Goal: Task Accomplishment & Management: Manage account settings

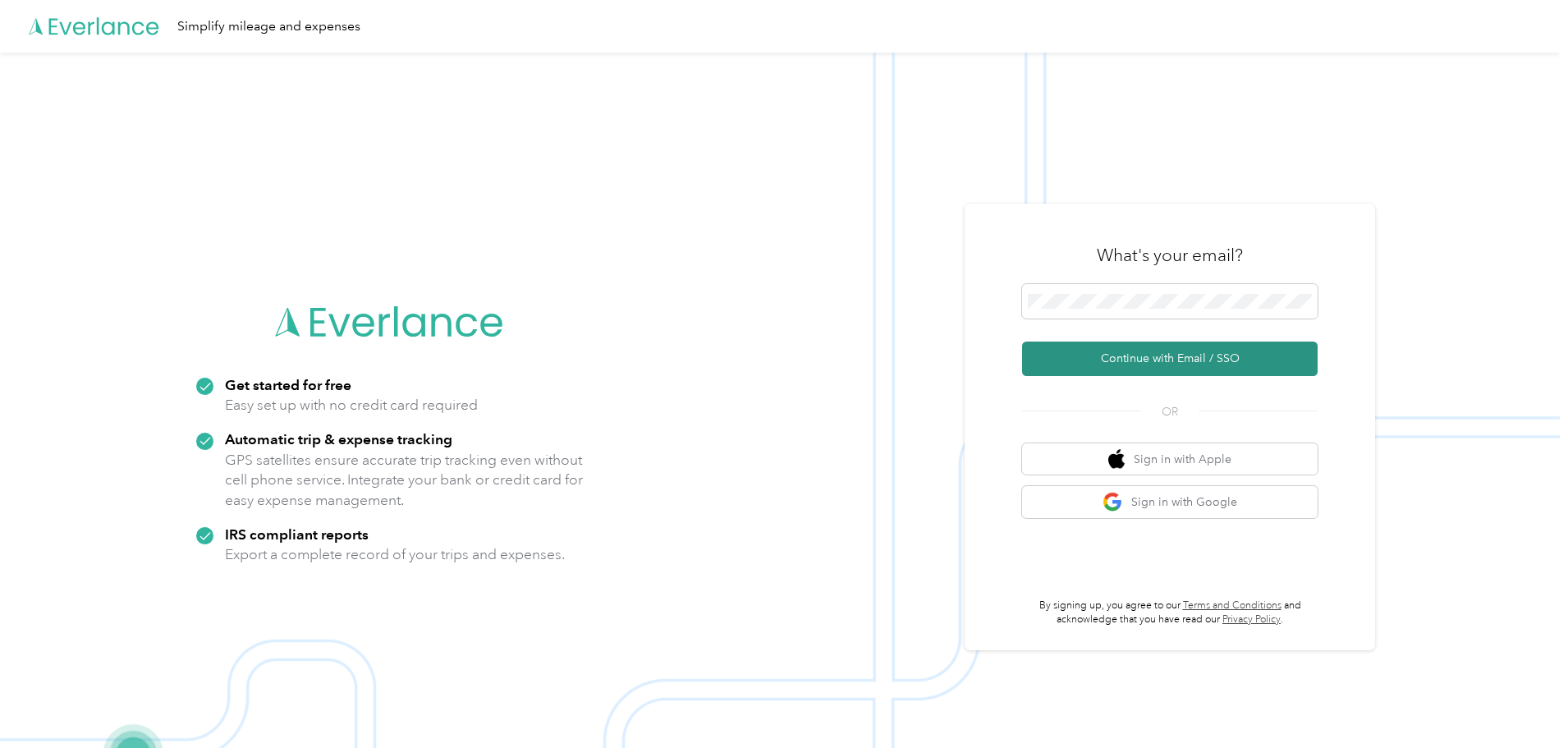
click at [1164, 352] on button "Continue with Email / SSO" at bounding box center [1170, 359] width 296 height 34
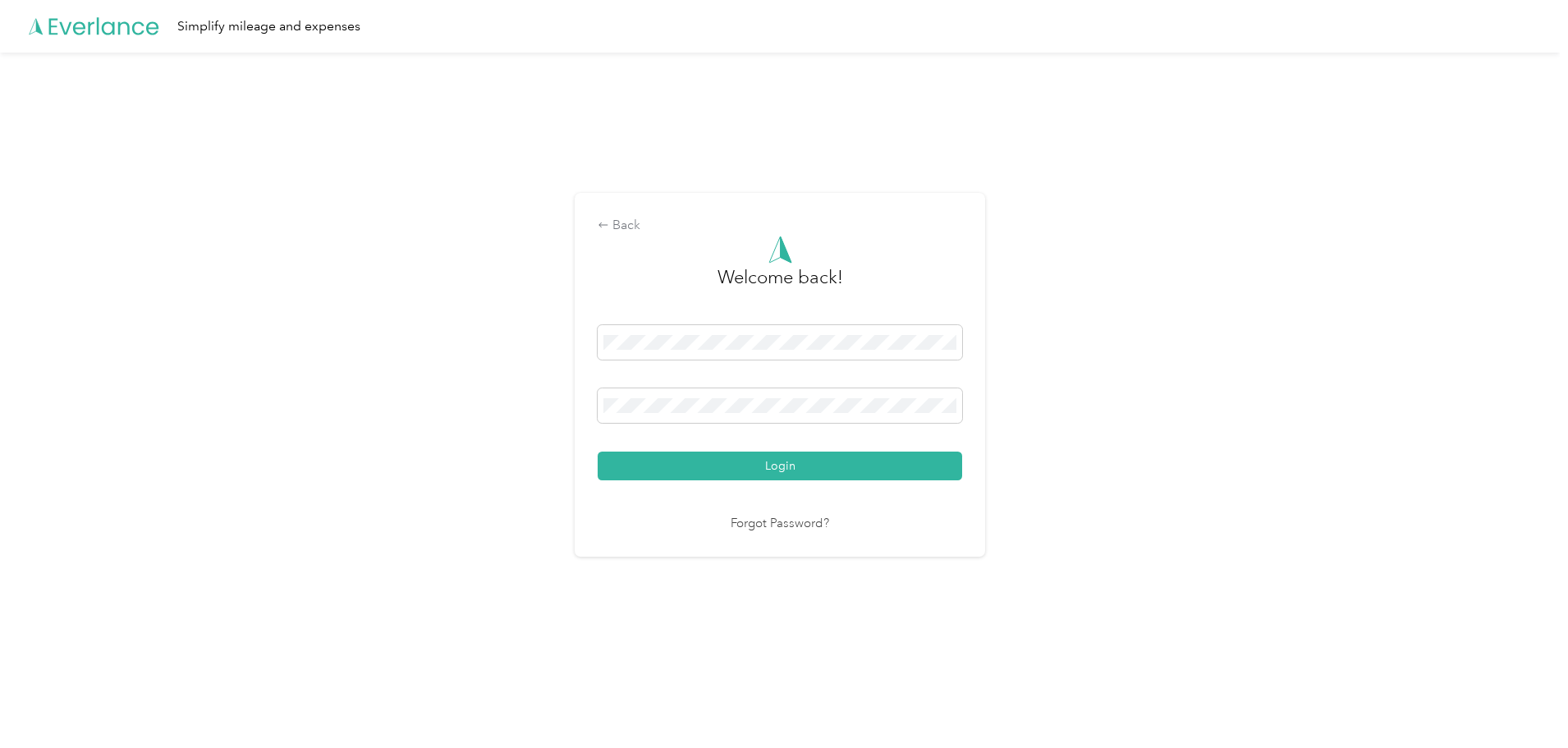
drag, startPoint x: 838, startPoint y: 463, endPoint x: 1220, endPoint y: 424, distance: 384.0
click at [842, 462] on button "Login" at bounding box center [780, 466] width 365 height 29
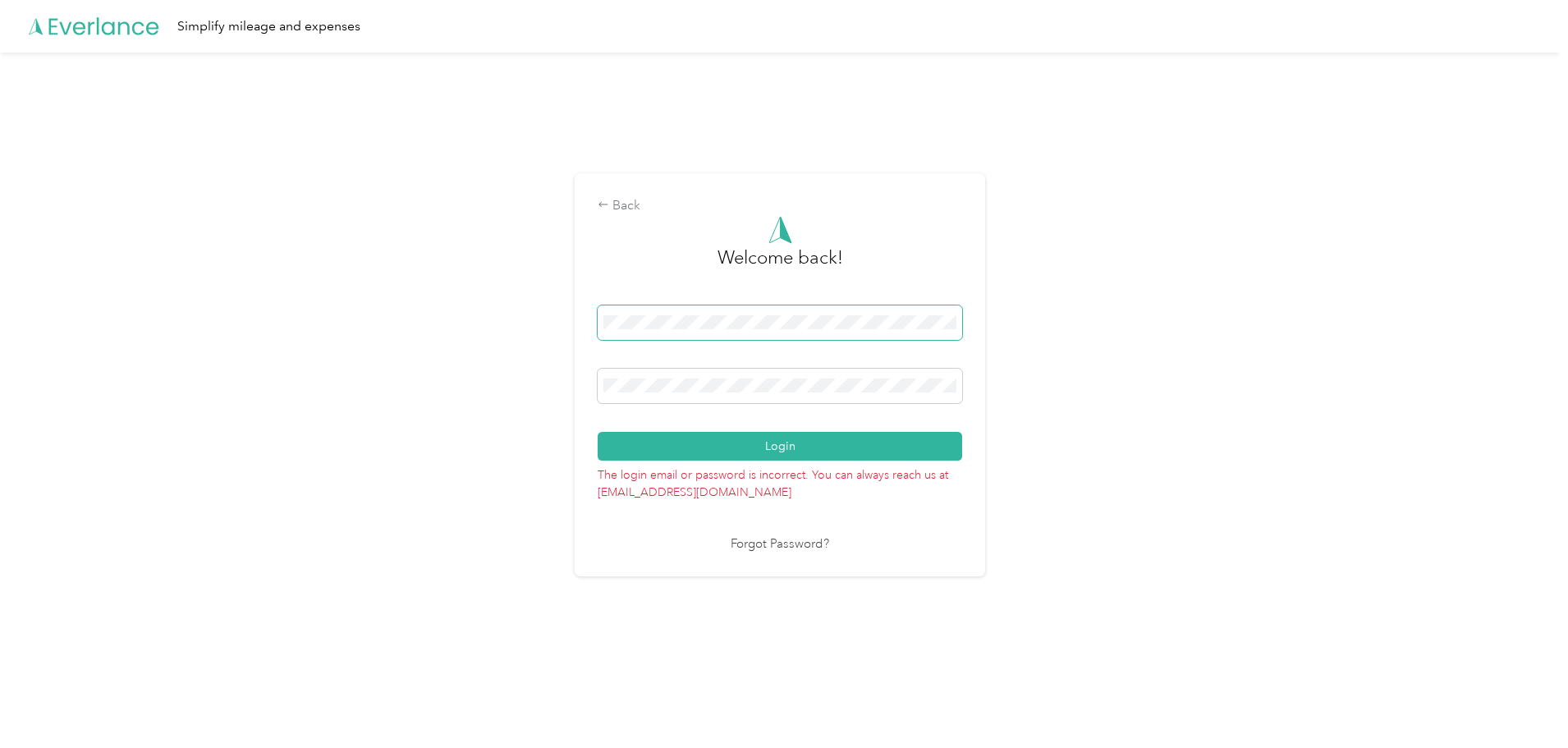
click at [593, 317] on div "Back Welcome back! Login The login email or password is incorrect. You can alwa…" at bounding box center [780, 375] width 411 height 404
click at [590, 381] on div "Back Welcome back! Login The login email or password is incorrect. You can alwa…" at bounding box center [780, 375] width 411 height 404
click at [814, 547] on link "Forgot Password?" at bounding box center [780, 544] width 99 height 19
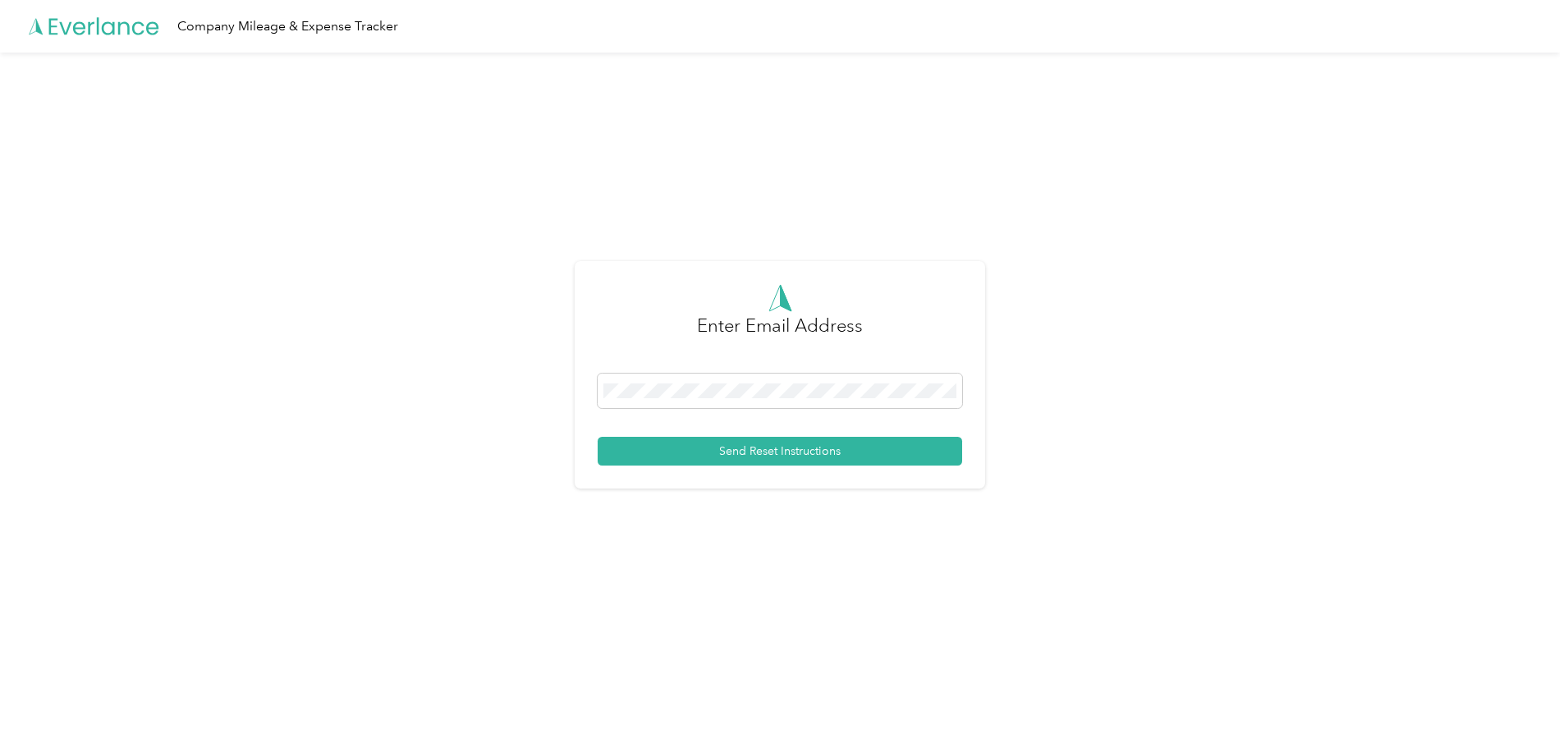
drag, startPoint x: 938, startPoint y: 449, endPoint x: 1024, endPoint y: 424, distance: 89.6
click at [941, 447] on button "Send Reset Instructions" at bounding box center [780, 451] width 365 height 29
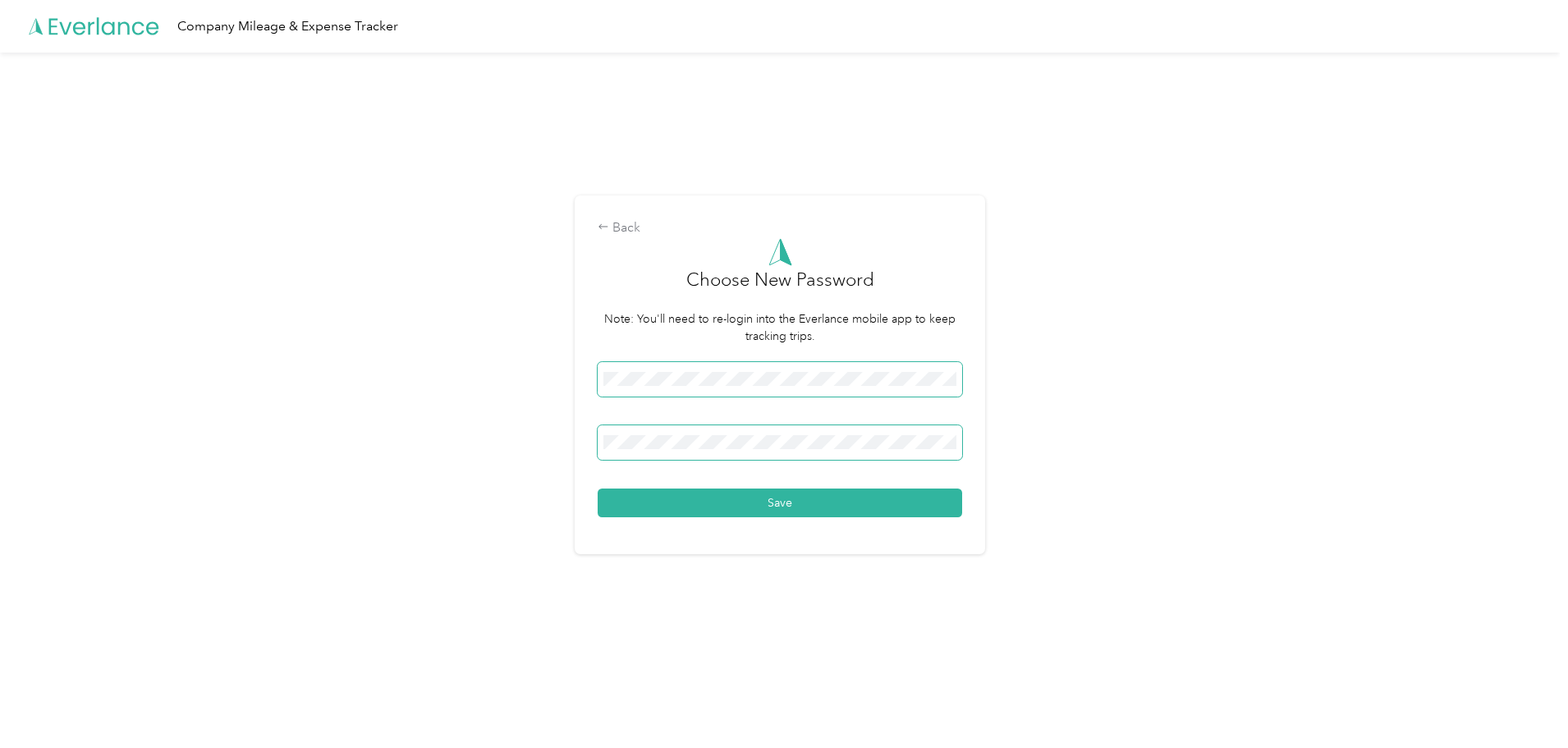
click at [598, 489] on button "Save" at bounding box center [780, 503] width 365 height 29
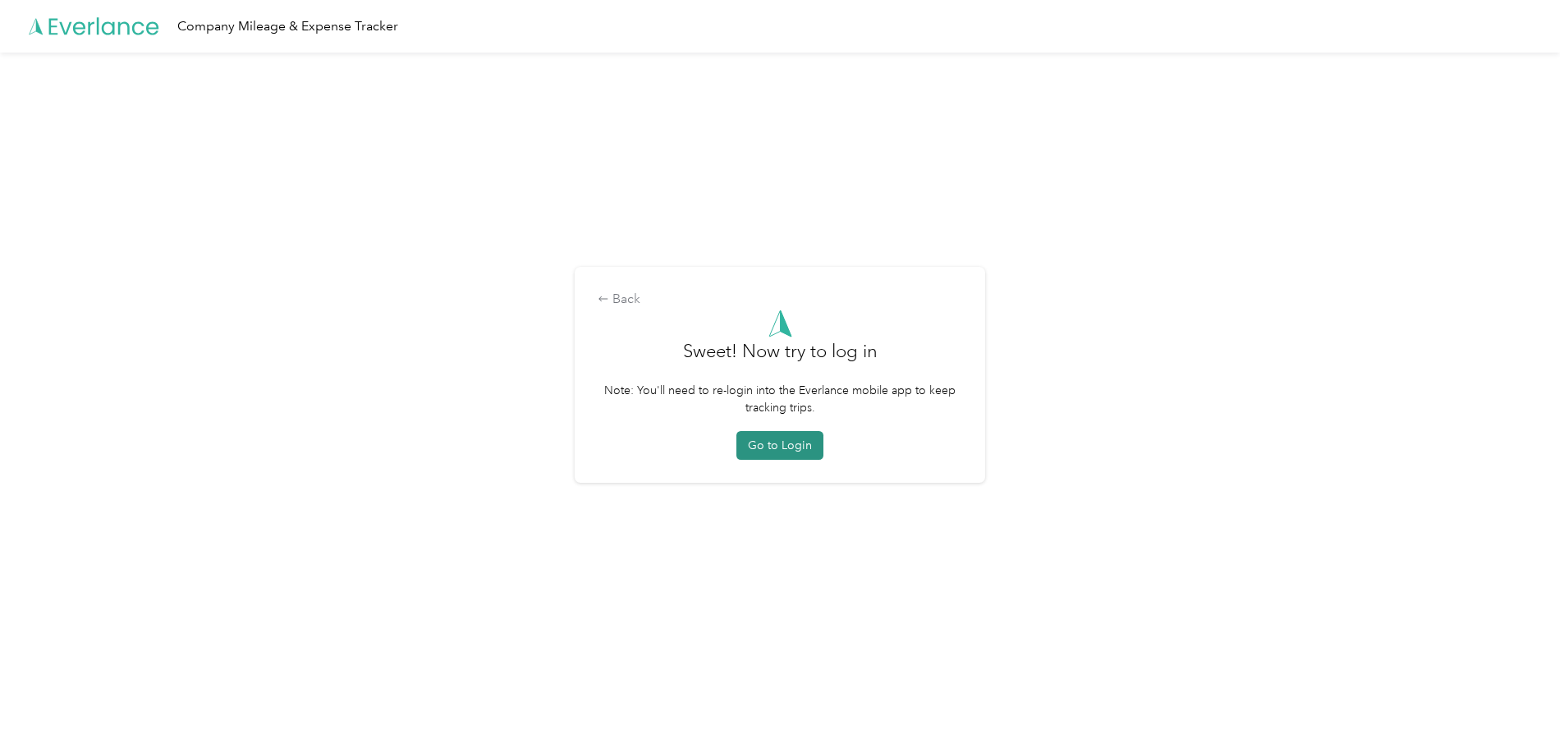
click at [785, 453] on button "Go to Login" at bounding box center [780, 446] width 87 height 29
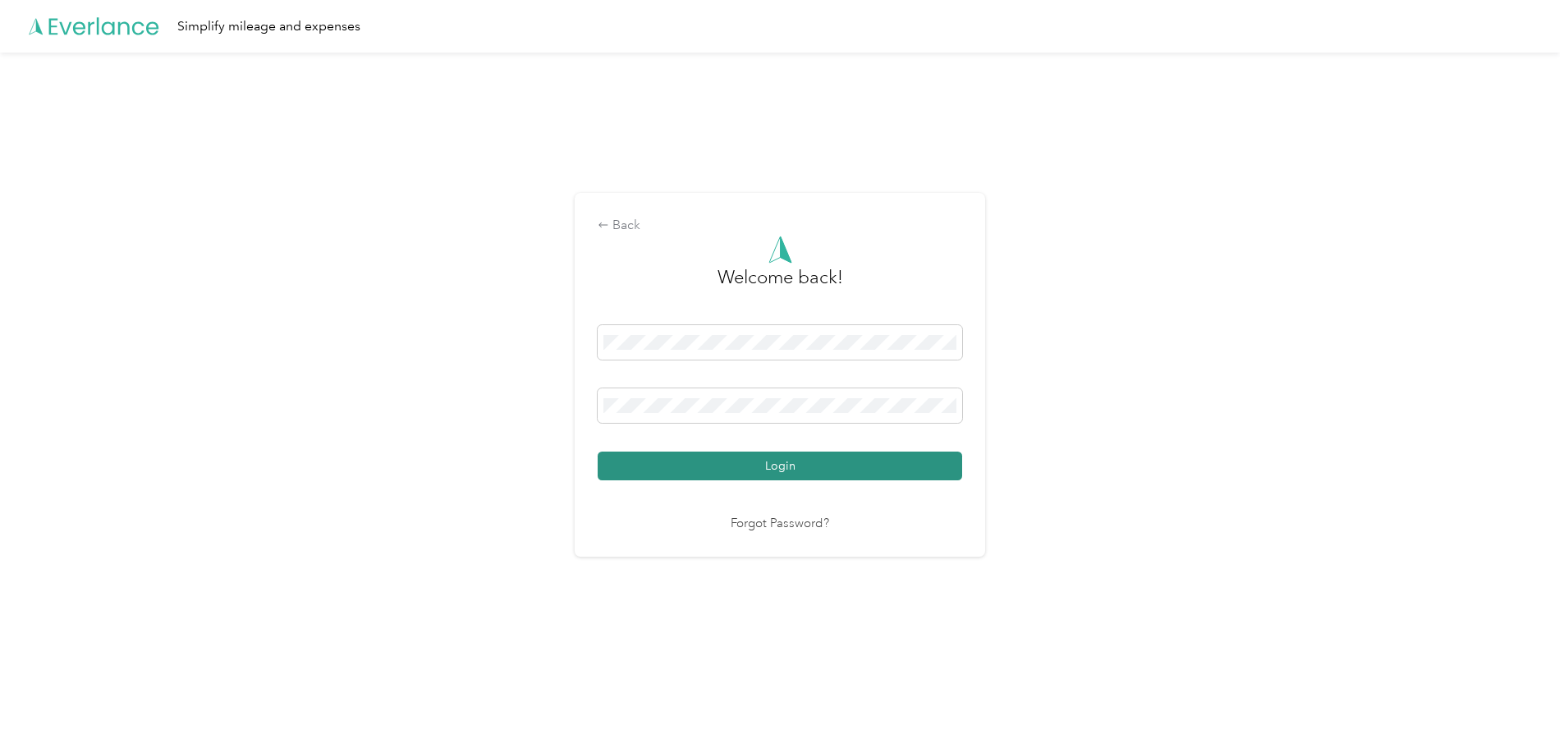
click at [812, 454] on button "Login" at bounding box center [780, 466] width 365 height 29
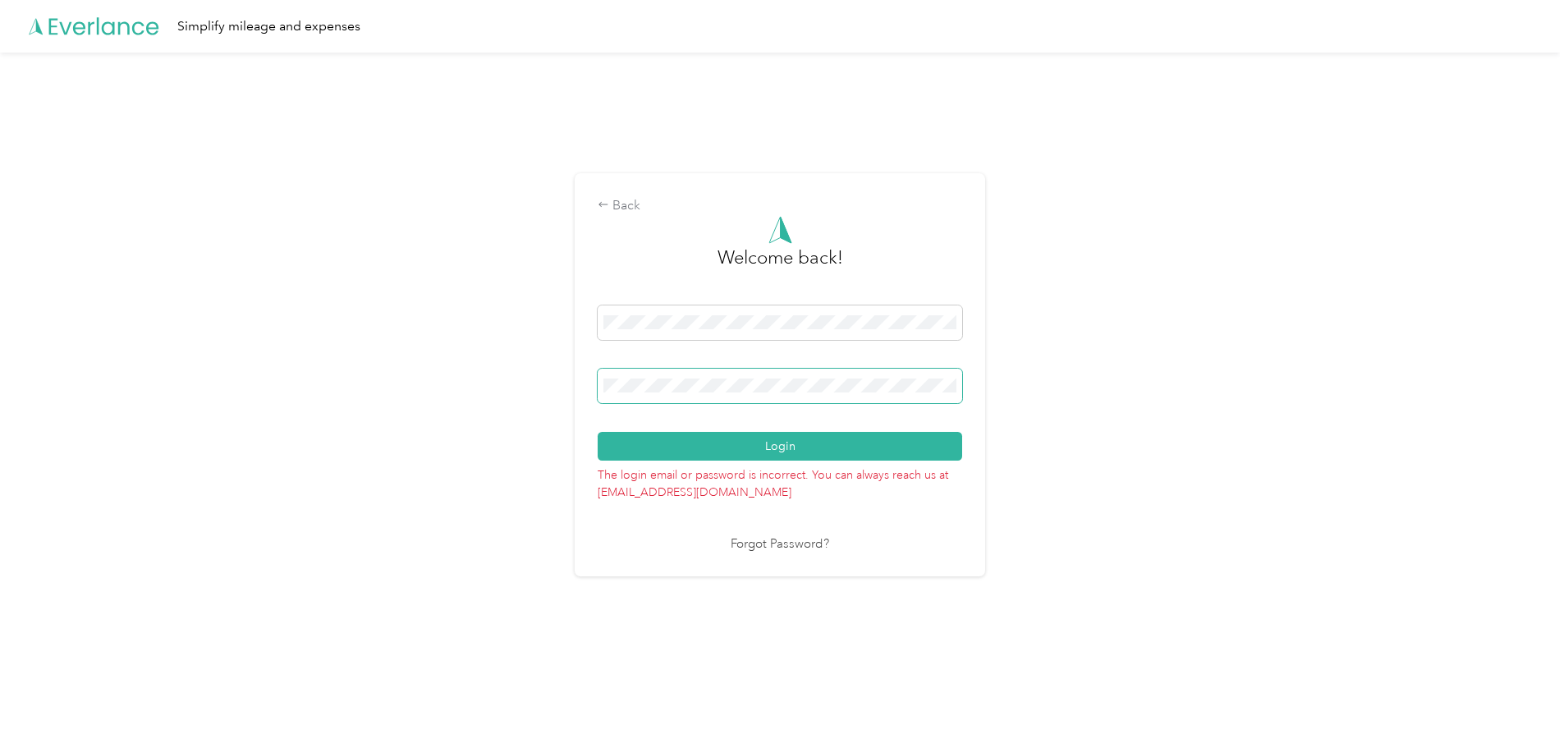
click at [577, 386] on div "Back Welcome back! Login The login email or password is incorrect. You can alwa…" at bounding box center [780, 382] width 1560 height 659
click at [598, 432] on button "Login" at bounding box center [780, 447] width 365 height 29
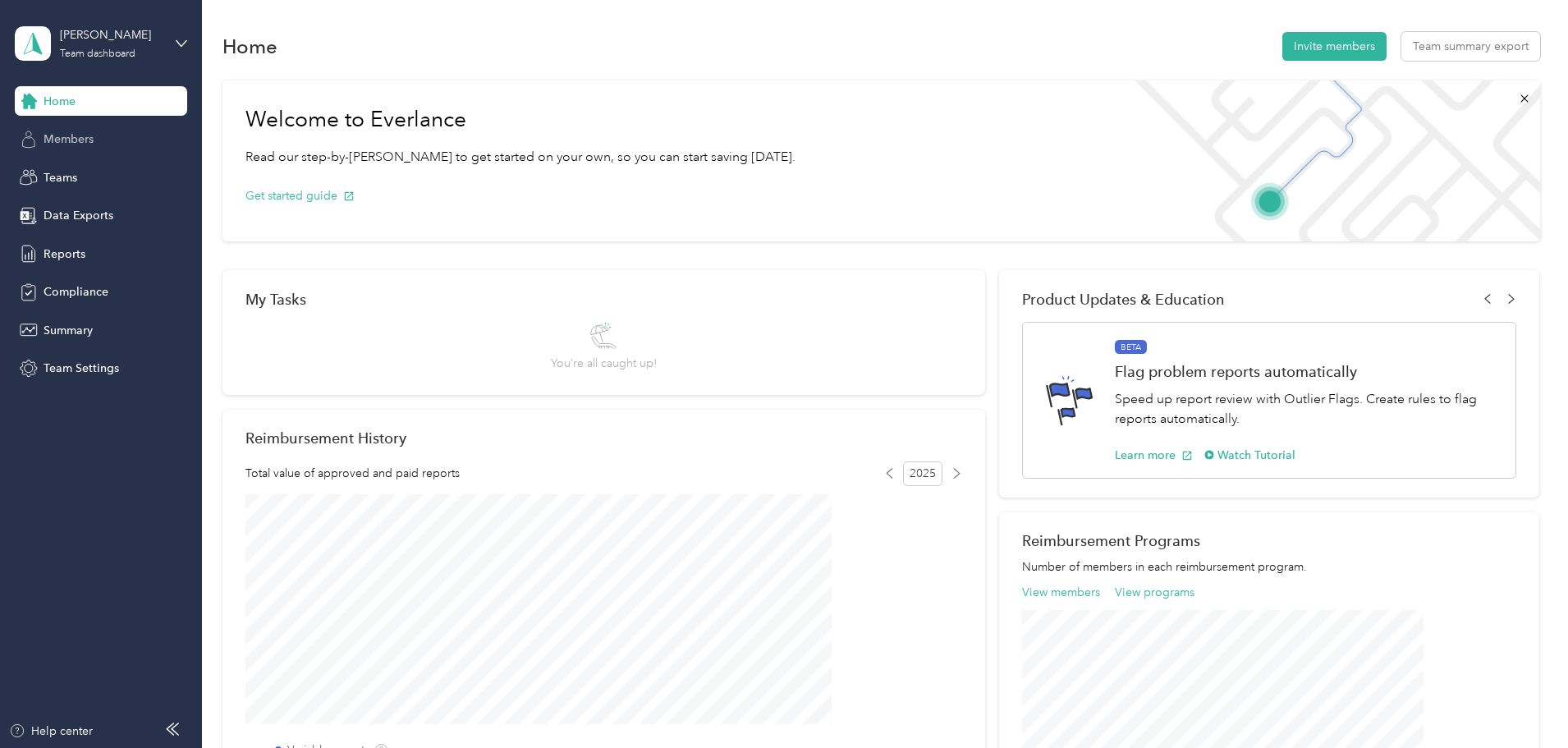
click at [58, 132] on span "Members" at bounding box center [69, 139] width 50 height 17
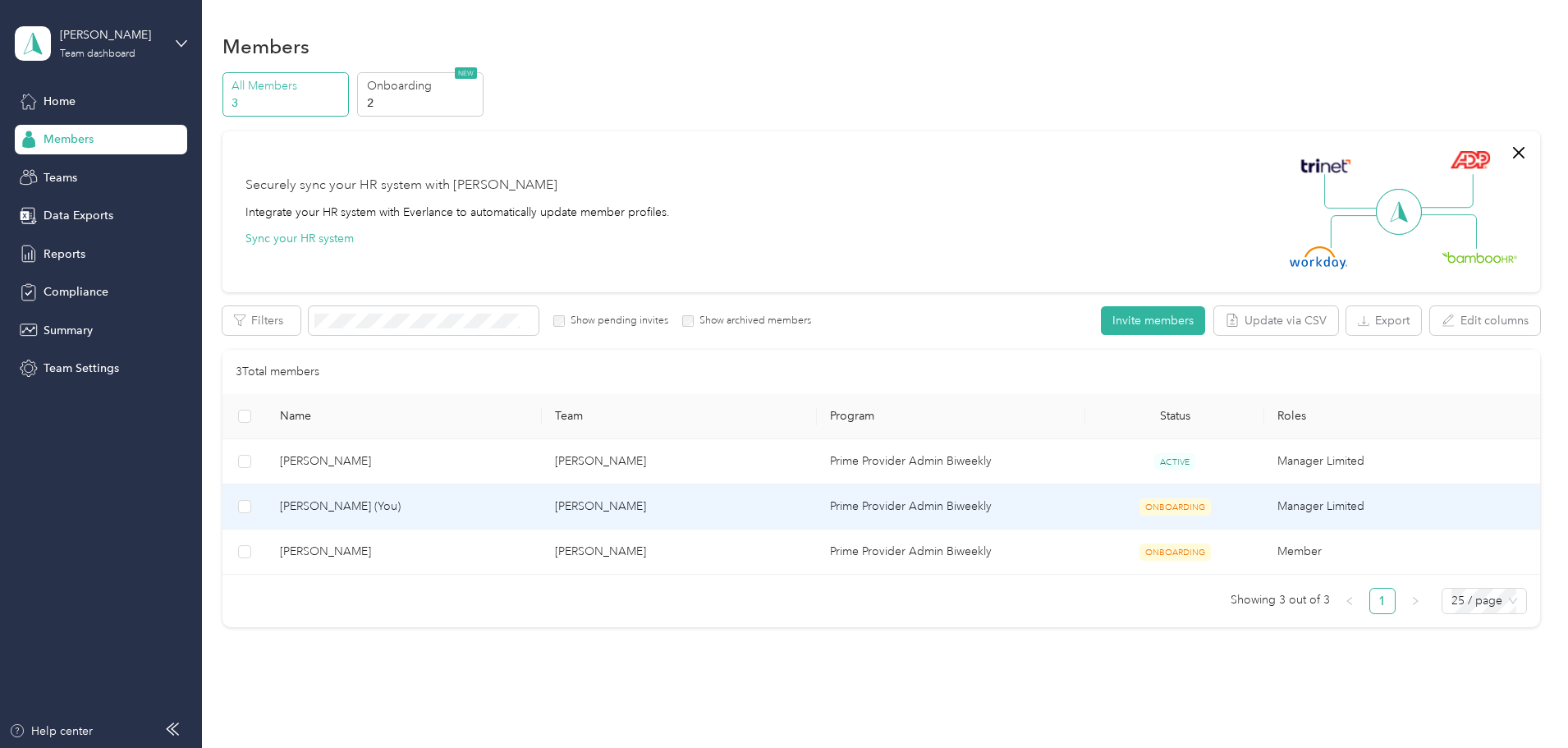
click at [874, 504] on td "Prime Provider Admin Biweekly" at bounding box center [950, 507] width 268 height 45
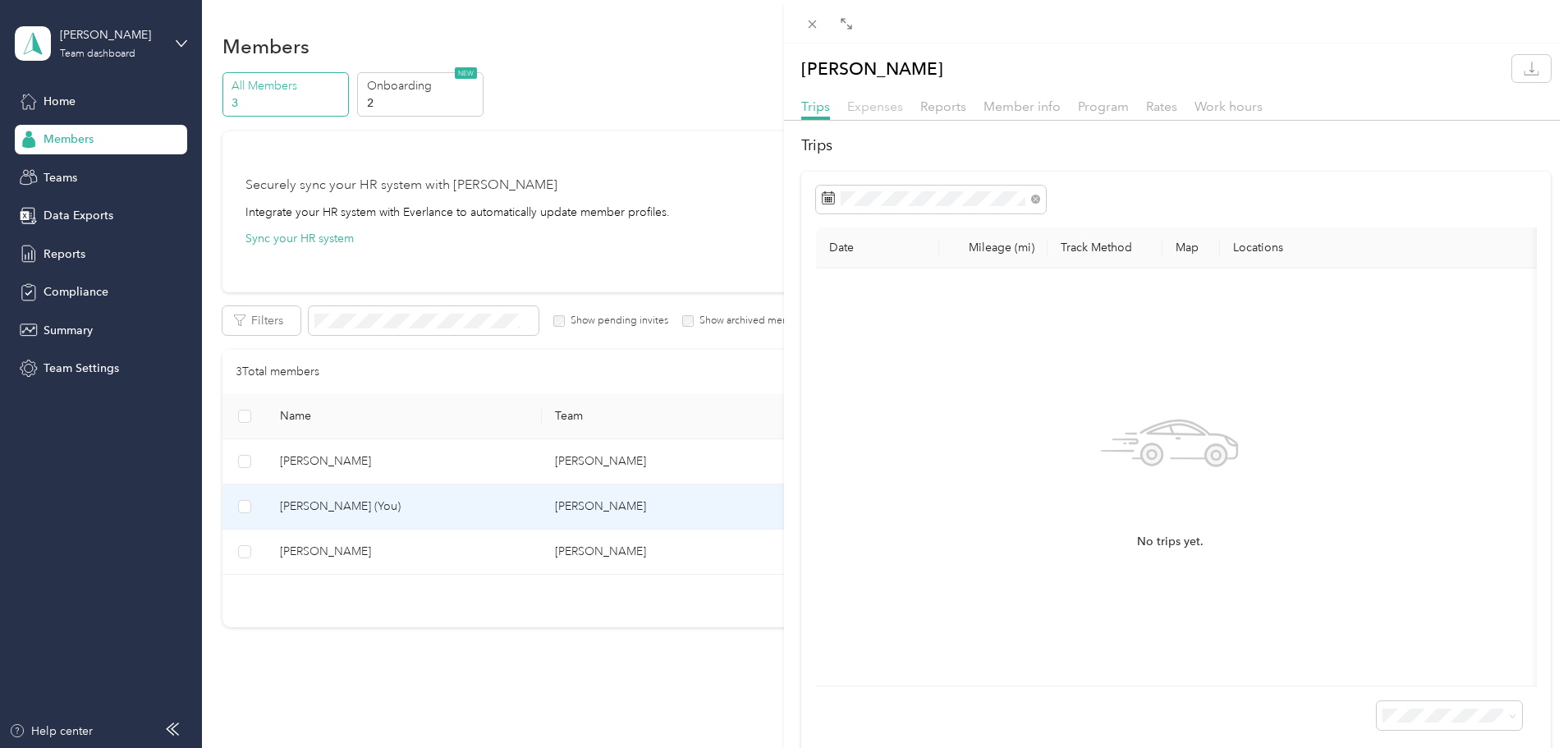
click at [880, 107] on span "Expenses" at bounding box center [875, 106] width 56 height 15
click at [831, 193] on icon at bounding box center [831, 192] width 1 height 3
click at [839, 200] on span at bounding box center [931, 199] width 230 height 28
click at [871, 208] on span at bounding box center [931, 199] width 230 height 28
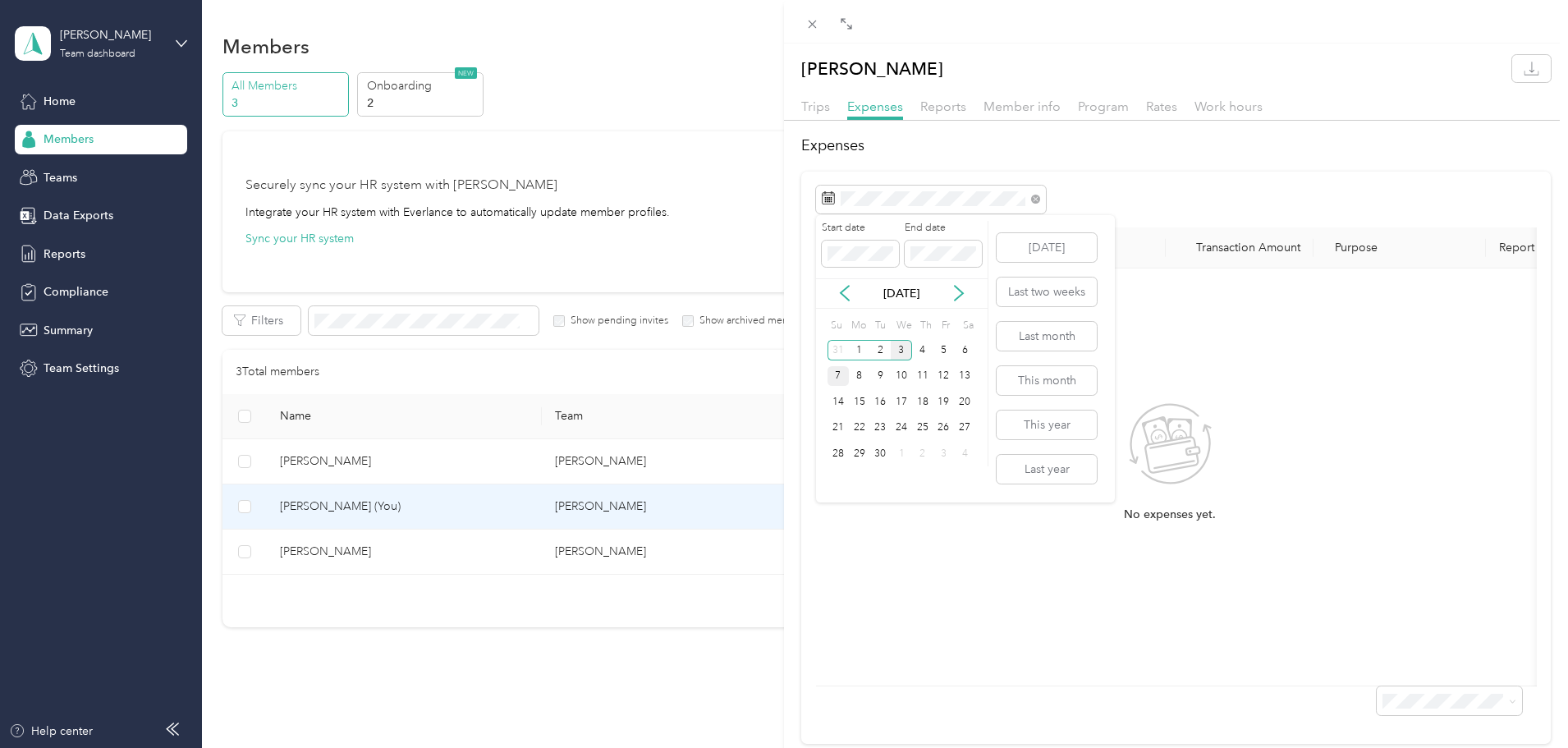
click at [841, 378] on div "7" at bounding box center [838, 376] width 22 height 21
click at [879, 378] on div "9" at bounding box center [880, 376] width 22 height 21
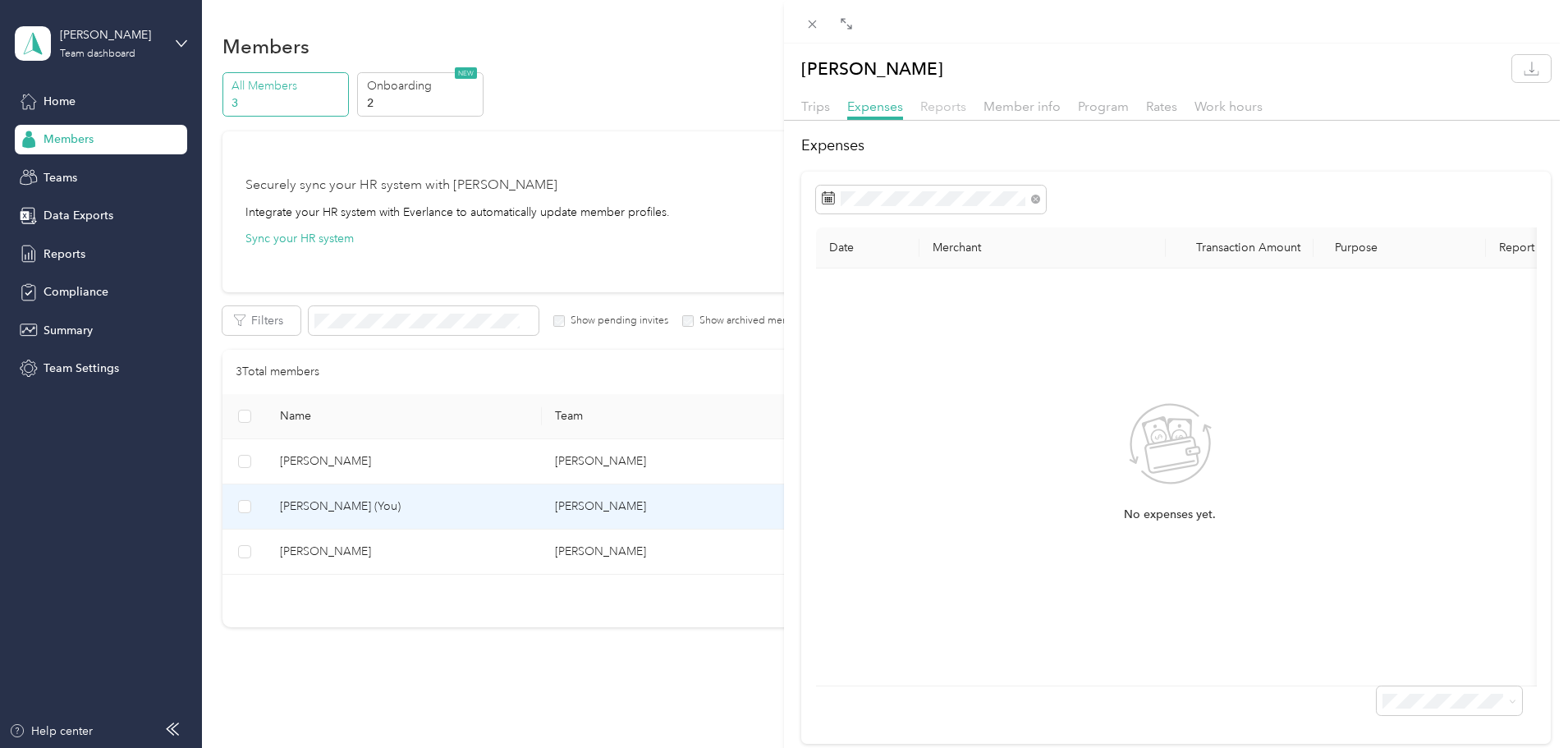
click at [942, 102] on span "Reports" at bounding box center [943, 106] width 46 height 15
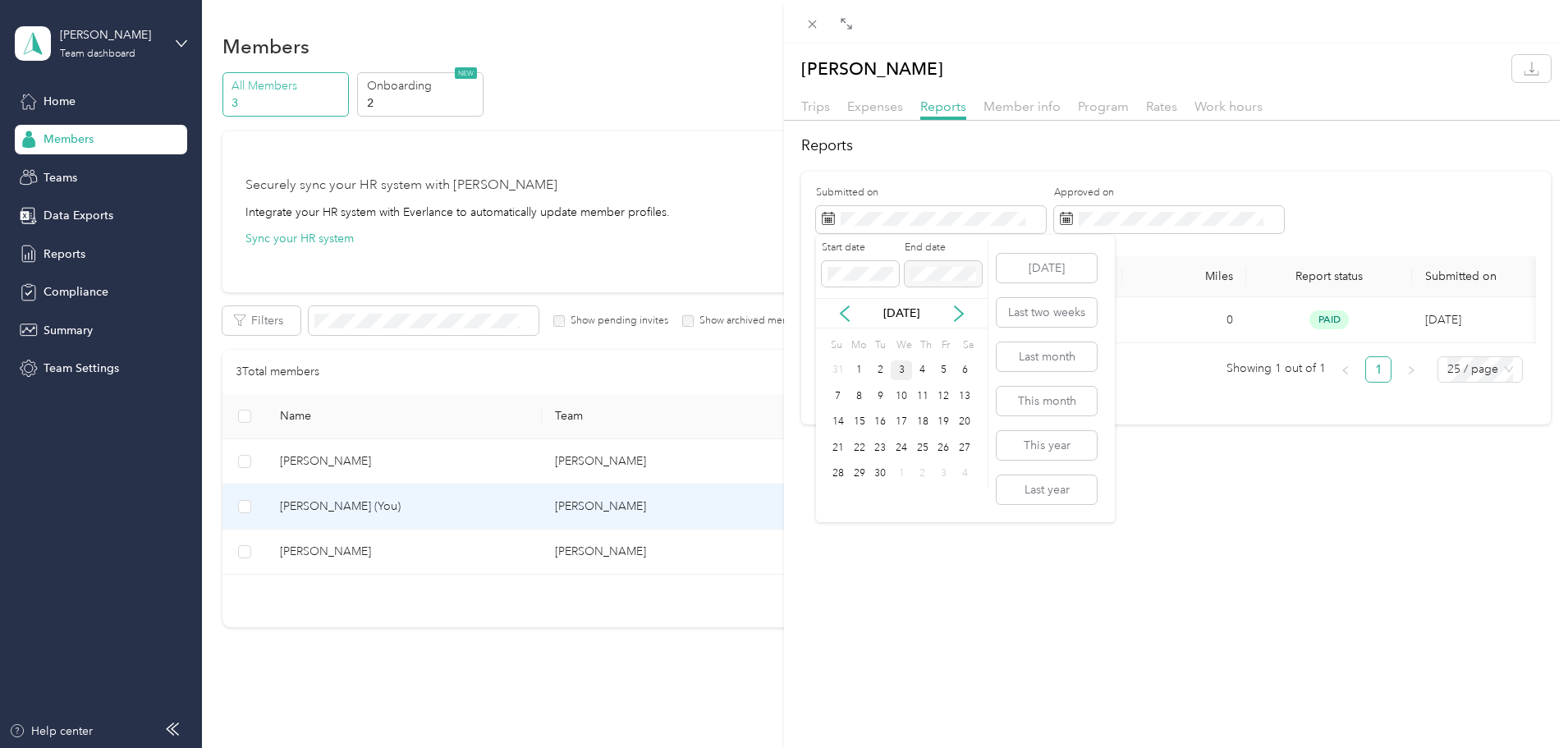
click at [905, 375] on div "3" at bounding box center [902, 370] width 22 height 21
click at [1291, 447] on div "Monique Carter Trips Expenses Reports Member info Program Rates Work hours Repo…" at bounding box center [1176, 418] width 784 height 748
click at [1161, 112] on span "Rates" at bounding box center [1162, 106] width 31 height 15
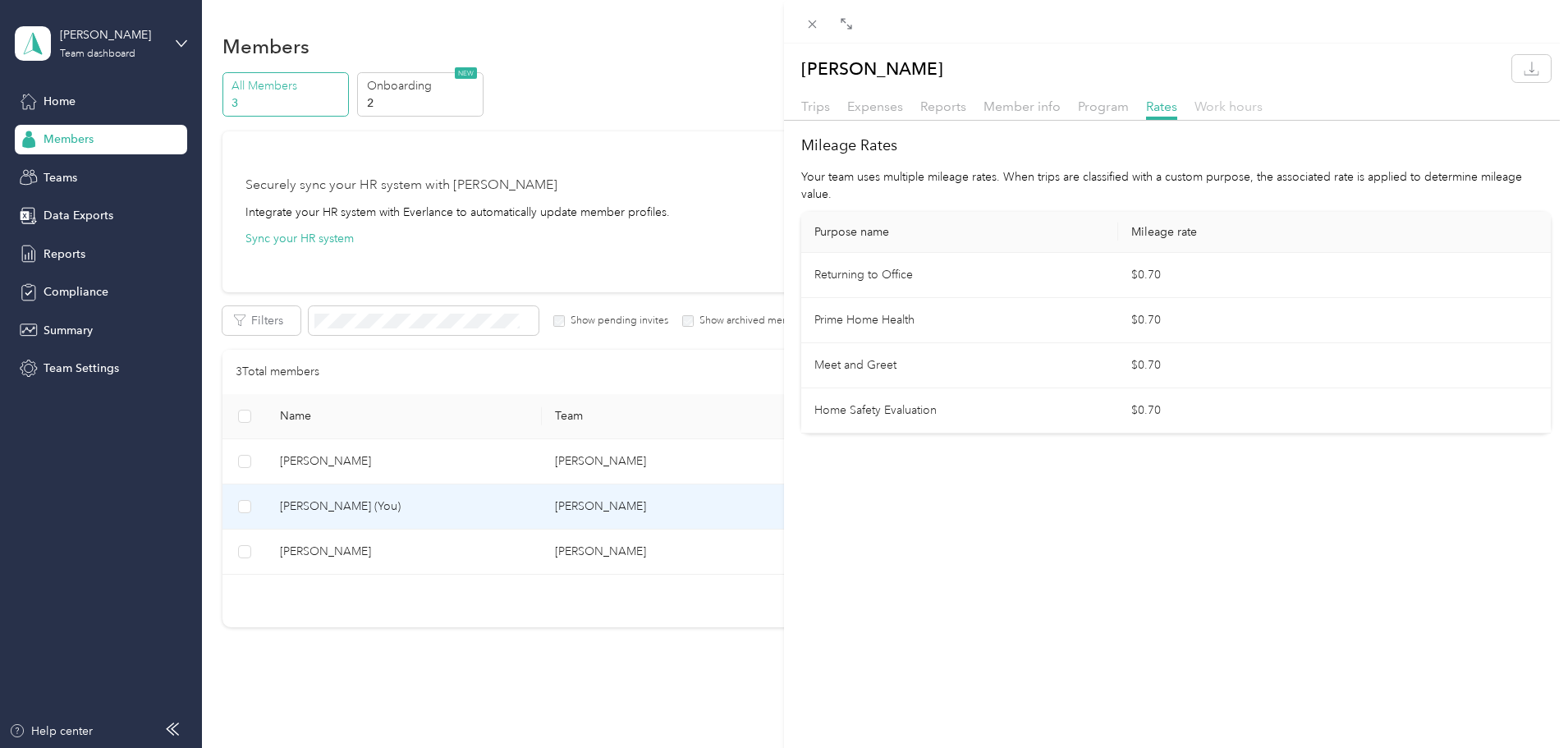
click at [1231, 107] on span "Work hours" at bounding box center [1229, 106] width 68 height 15
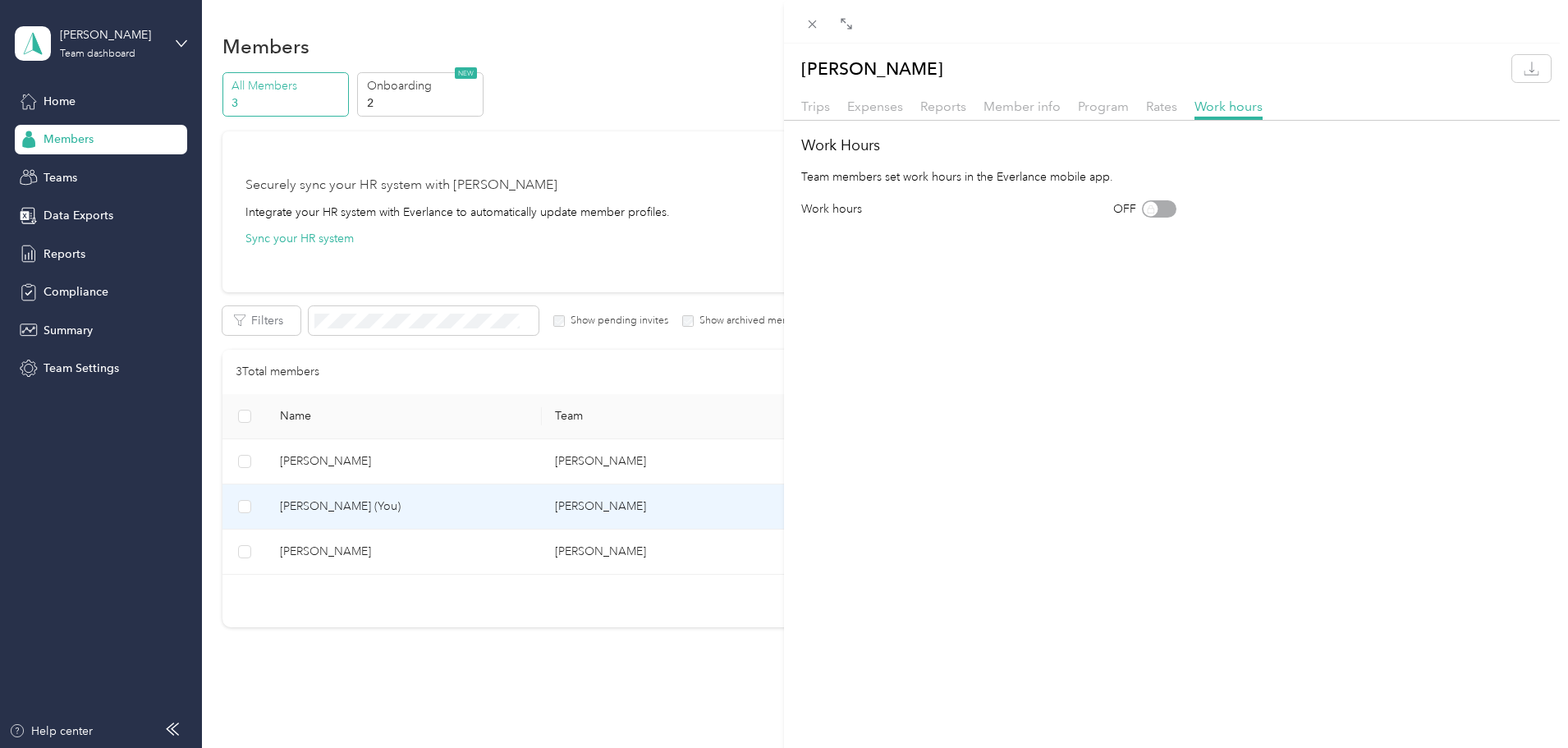
click at [54, 102] on div "Monique Carter Trips Expenses Reports Member info Program Rates Work hours Work…" at bounding box center [784, 374] width 1568 height 748
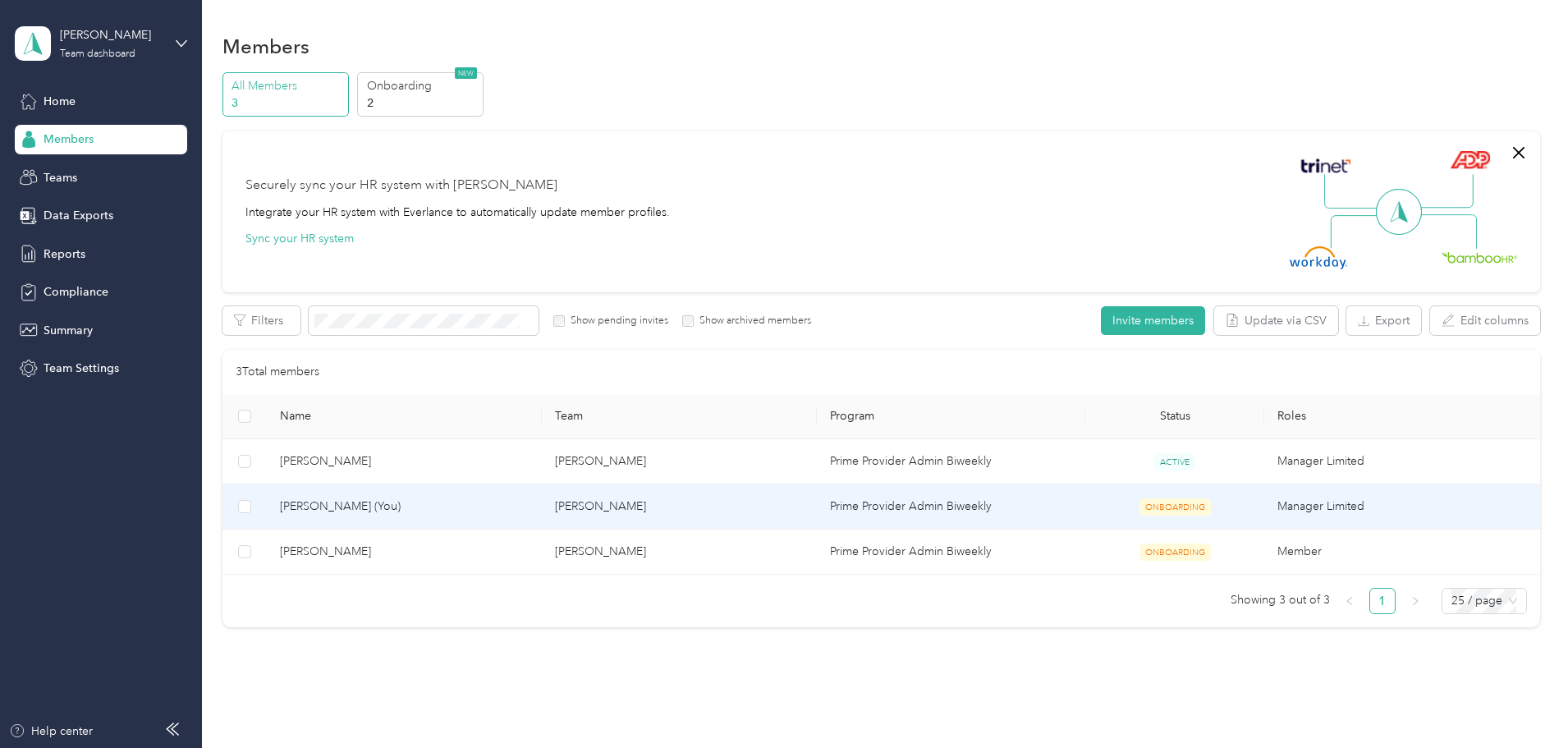
click at [394, 509] on span "Monique Carter (You)" at bounding box center [404, 507] width 249 height 18
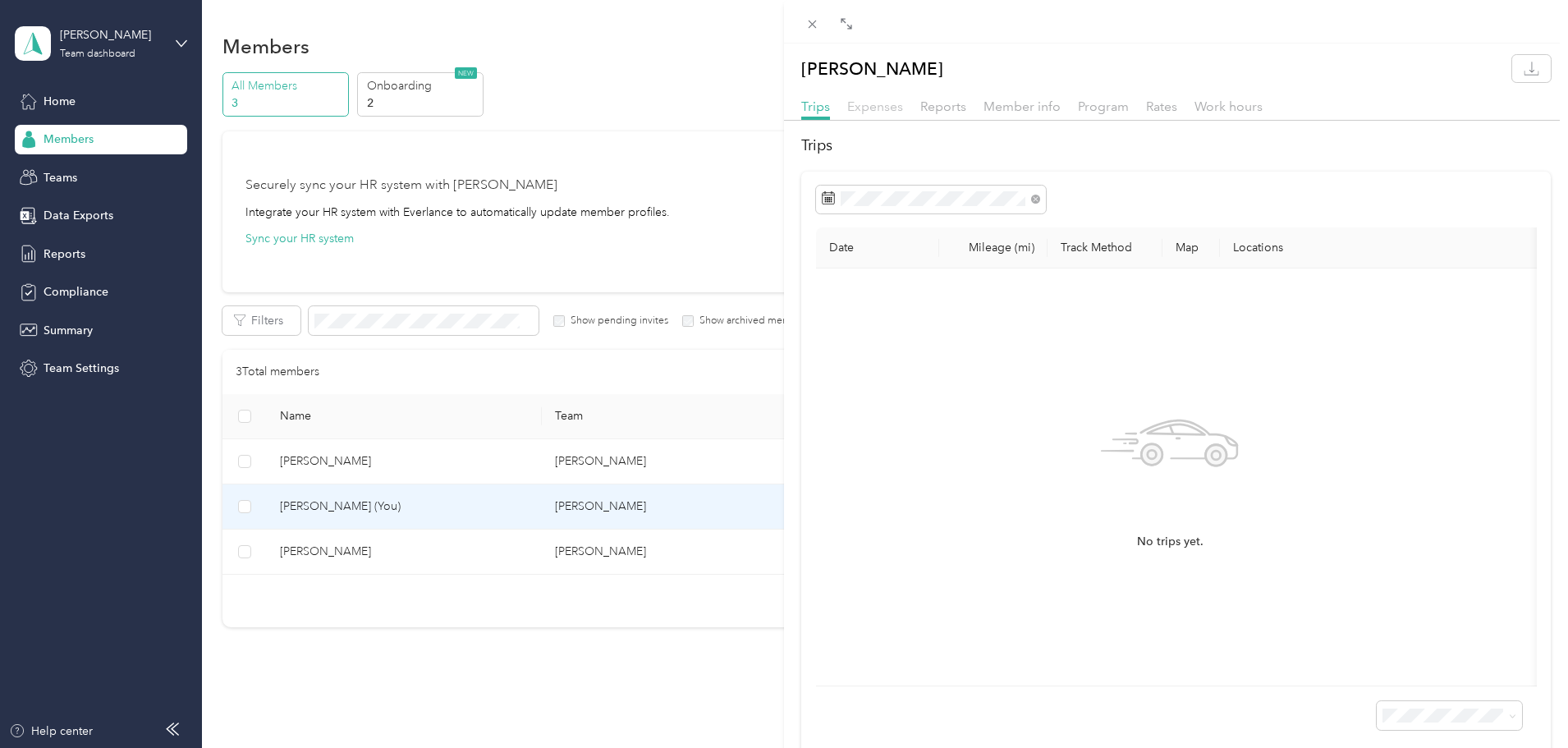
click at [871, 109] on span "Expenses" at bounding box center [875, 106] width 56 height 15
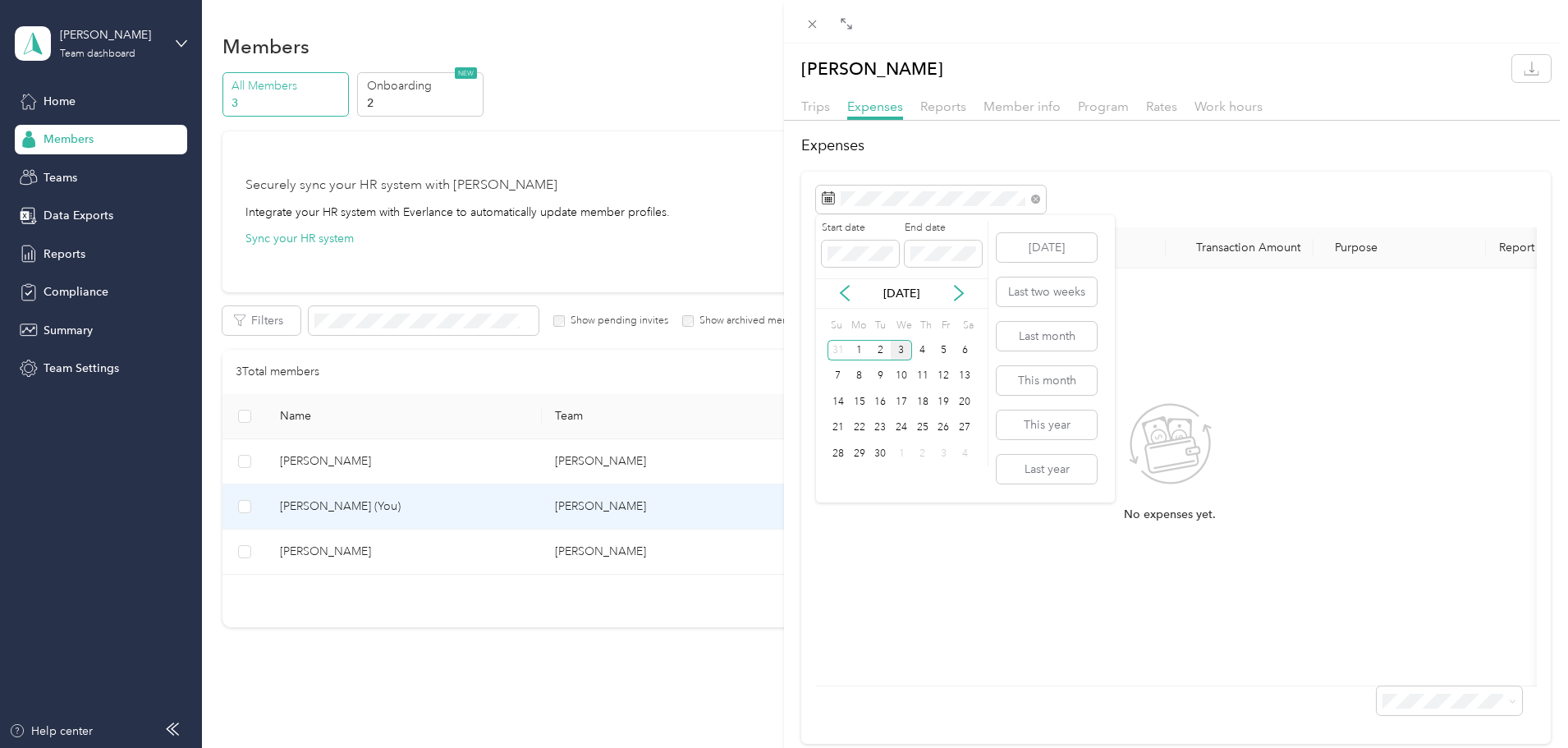
click at [827, 374] on div "Start date End date Sep 2025 Su Mo Tu We Th Fr Sa 31 1 2 3 4 5 6 7 8 9 10 11 12…" at bounding box center [902, 344] width 172 height 247
click at [834, 369] on div "7" at bounding box center [838, 376] width 22 height 21
click at [875, 374] on div "9" at bounding box center [880, 376] width 22 height 21
click at [942, 107] on span "Reports" at bounding box center [943, 106] width 46 height 15
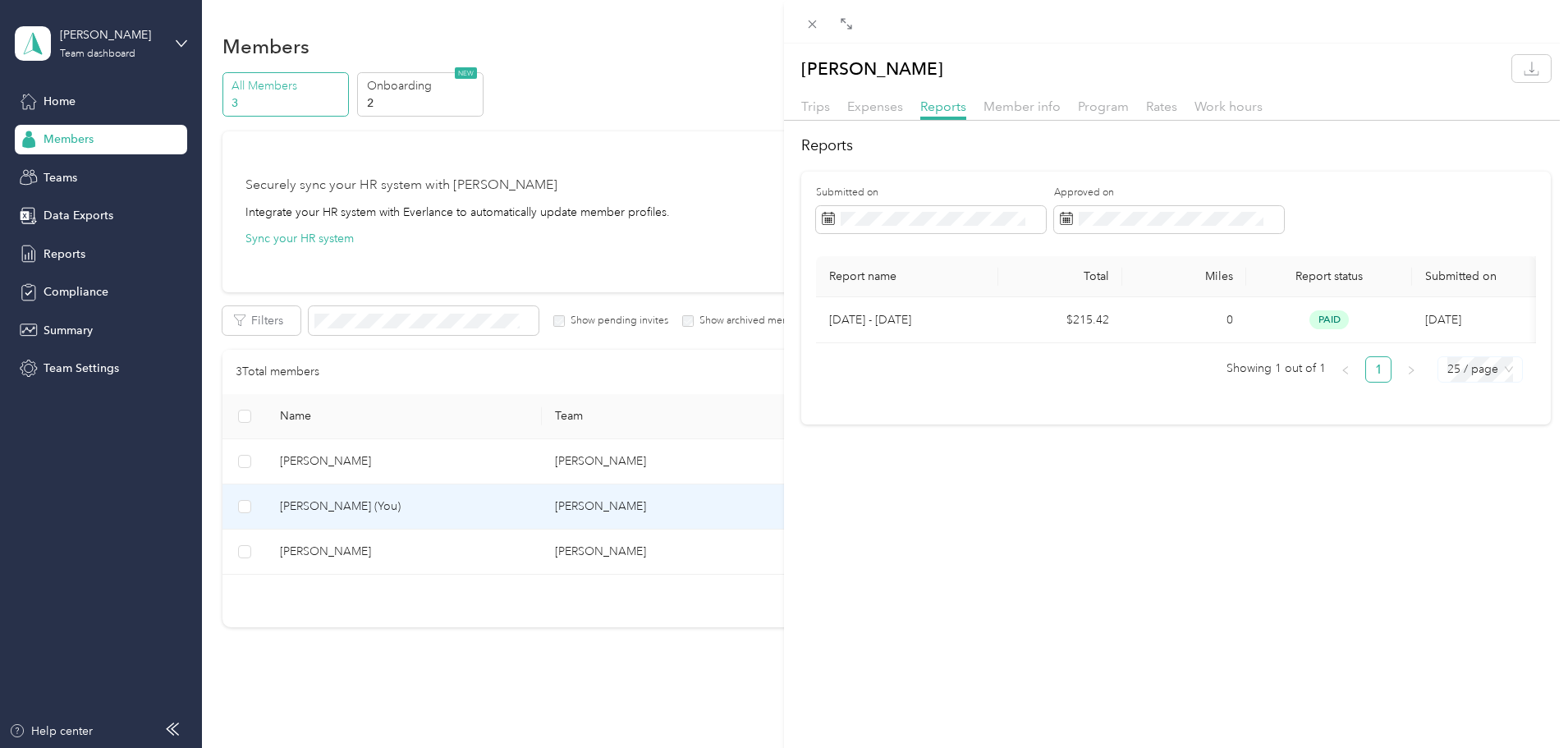
click at [1483, 382] on span "25 / page" at bounding box center [1480, 369] width 65 height 24
click at [1312, 468] on div "Monique Carter Trips Expenses Reports Member info Program Rates Work hours Repo…" at bounding box center [1176, 418] width 784 height 748
click at [1016, 107] on span "Member info" at bounding box center [1022, 106] width 77 height 15
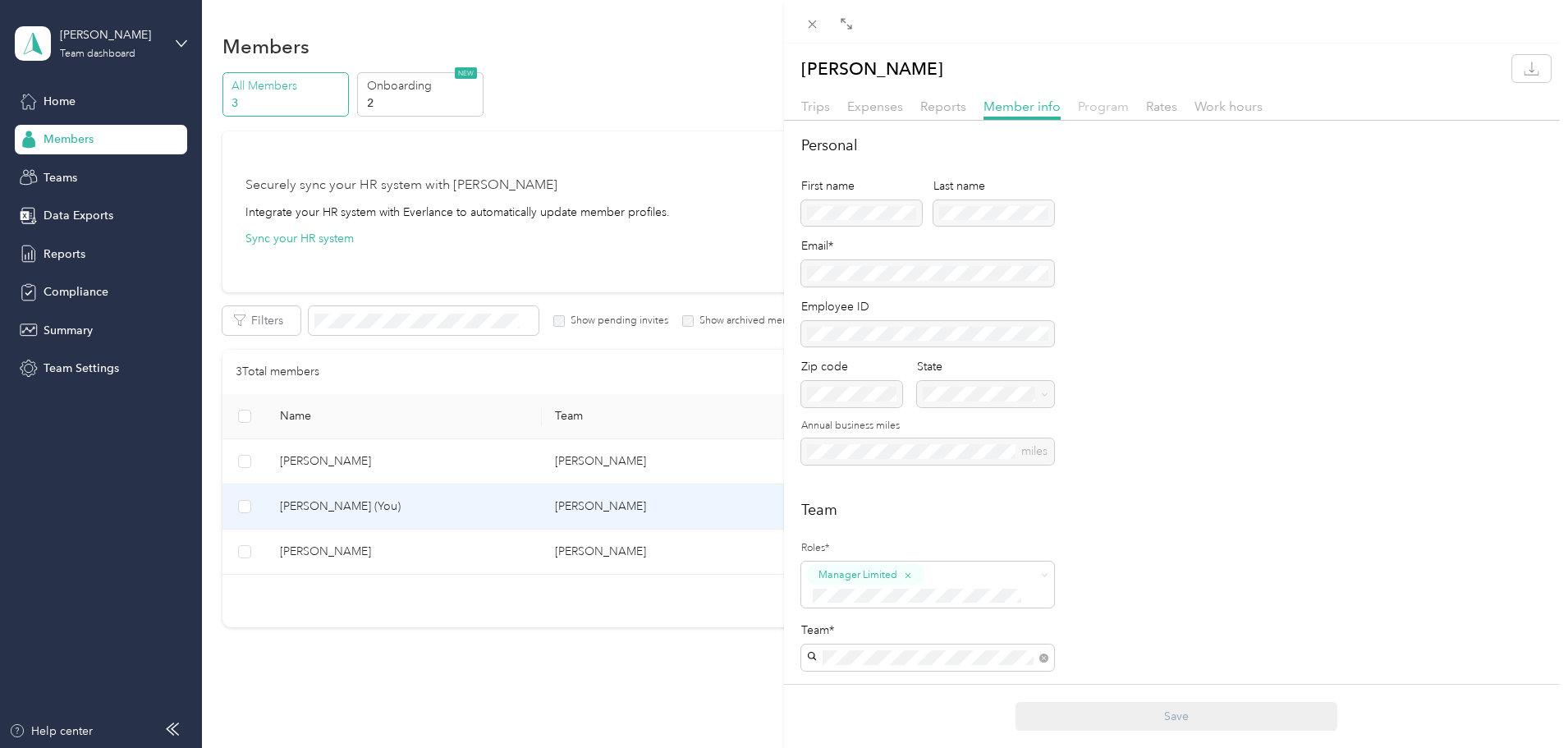
click at [1085, 98] on div "Program" at bounding box center [1104, 107] width 51 height 21
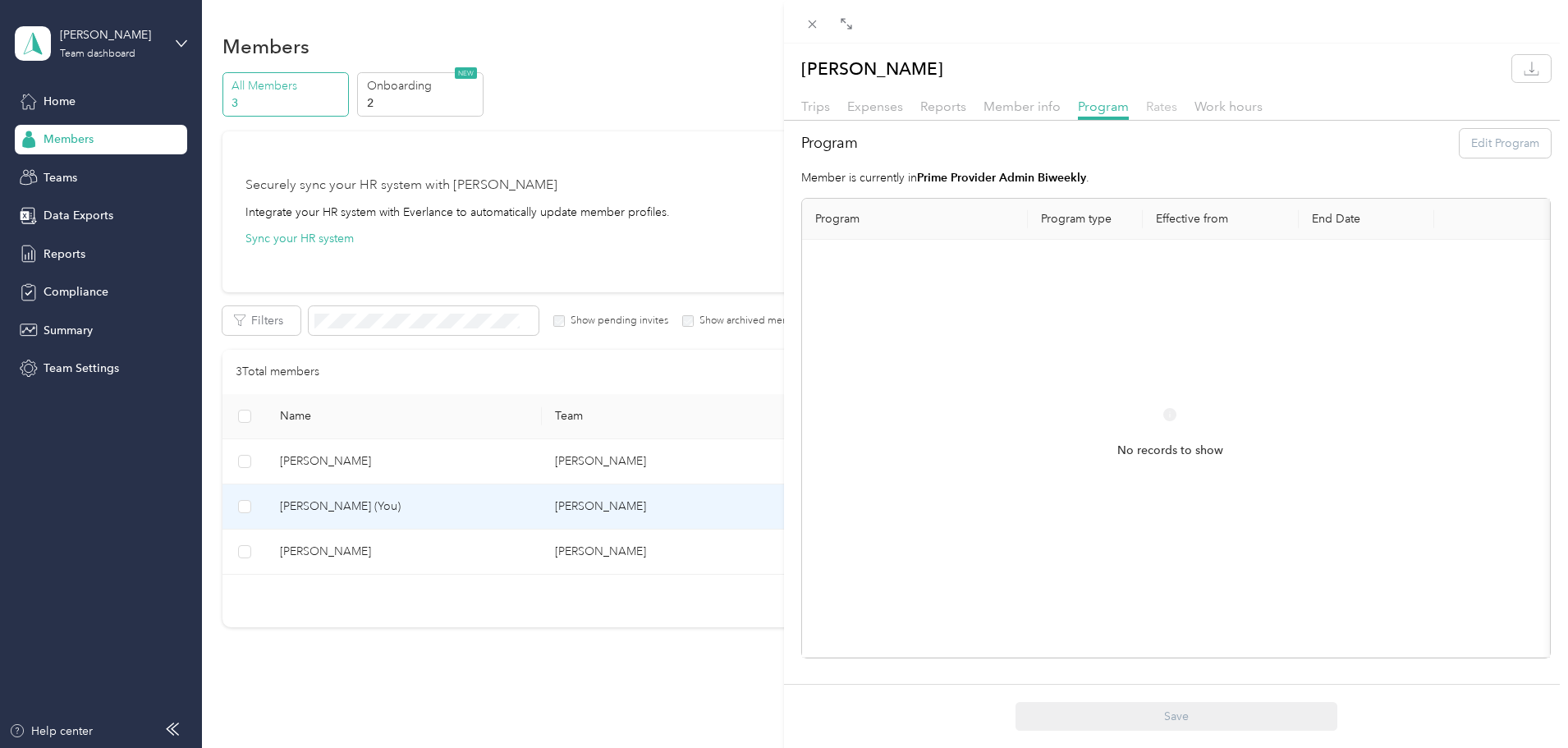
click at [1161, 100] on span "Rates" at bounding box center [1162, 106] width 31 height 15
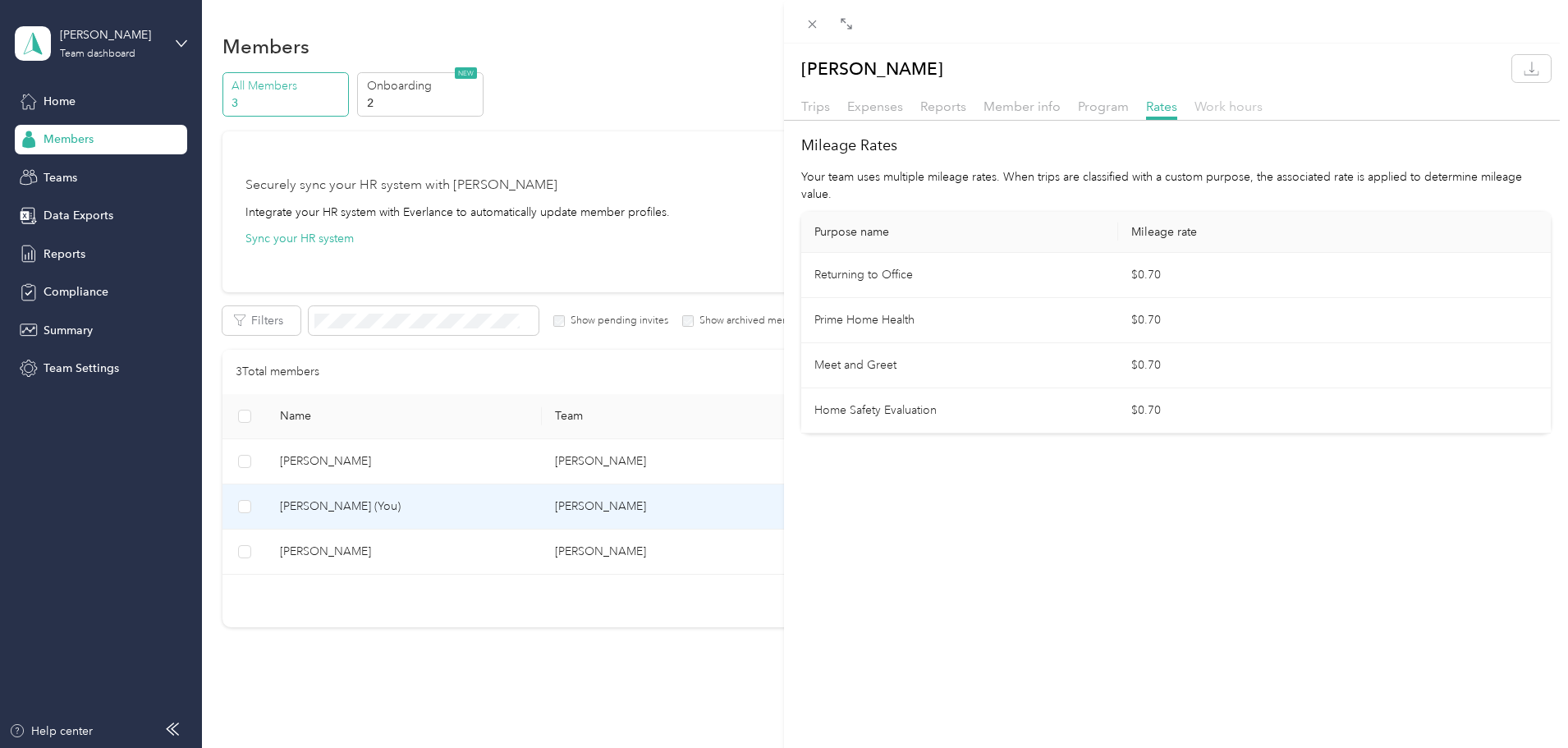
click at [1208, 109] on span "Work hours" at bounding box center [1229, 106] width 68 height 15
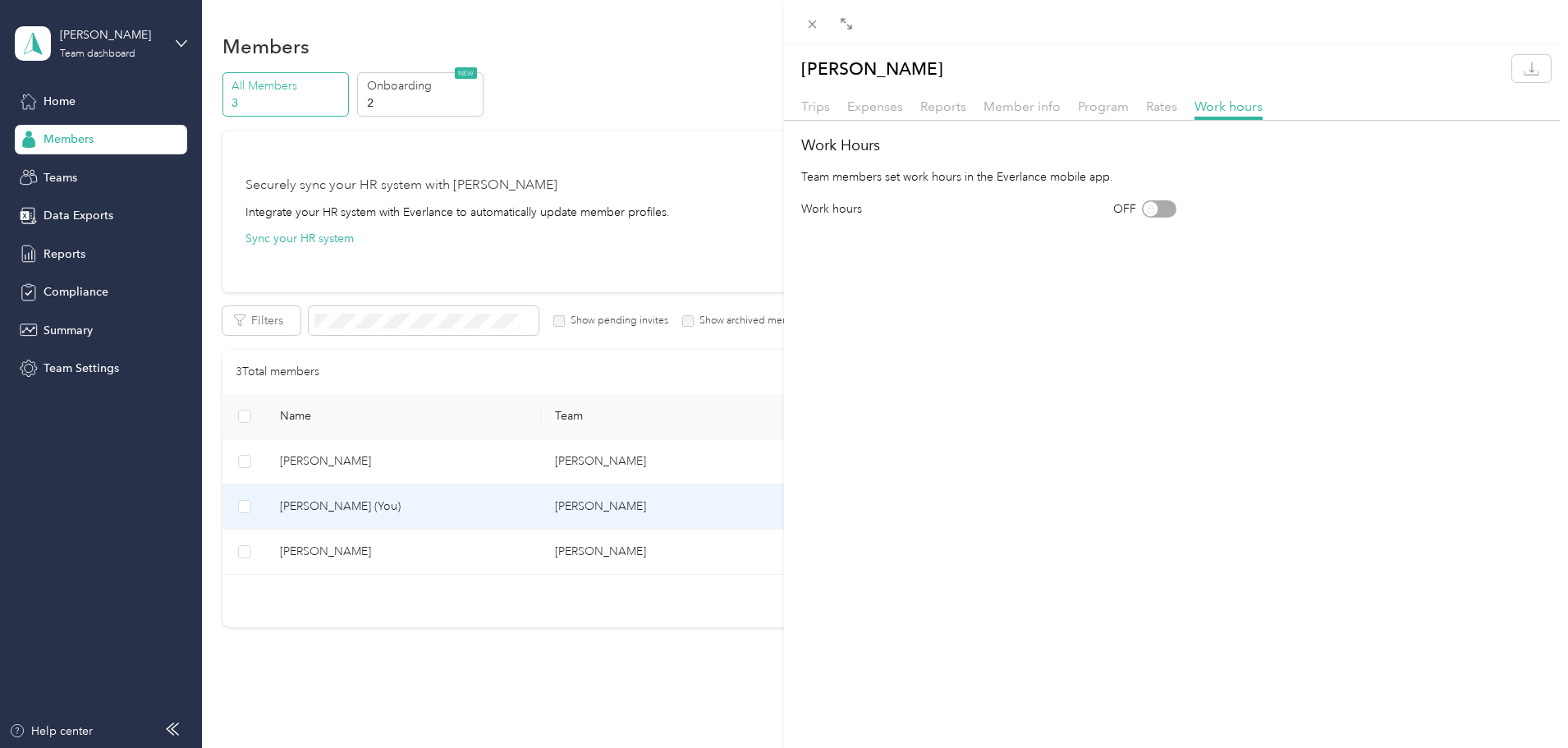
click at [64, 178] on div "Monique Carter Trips Expenses Reports Member info Program Rates Work hours Work…" at bounding box center [784, 374] width 1568 height 748
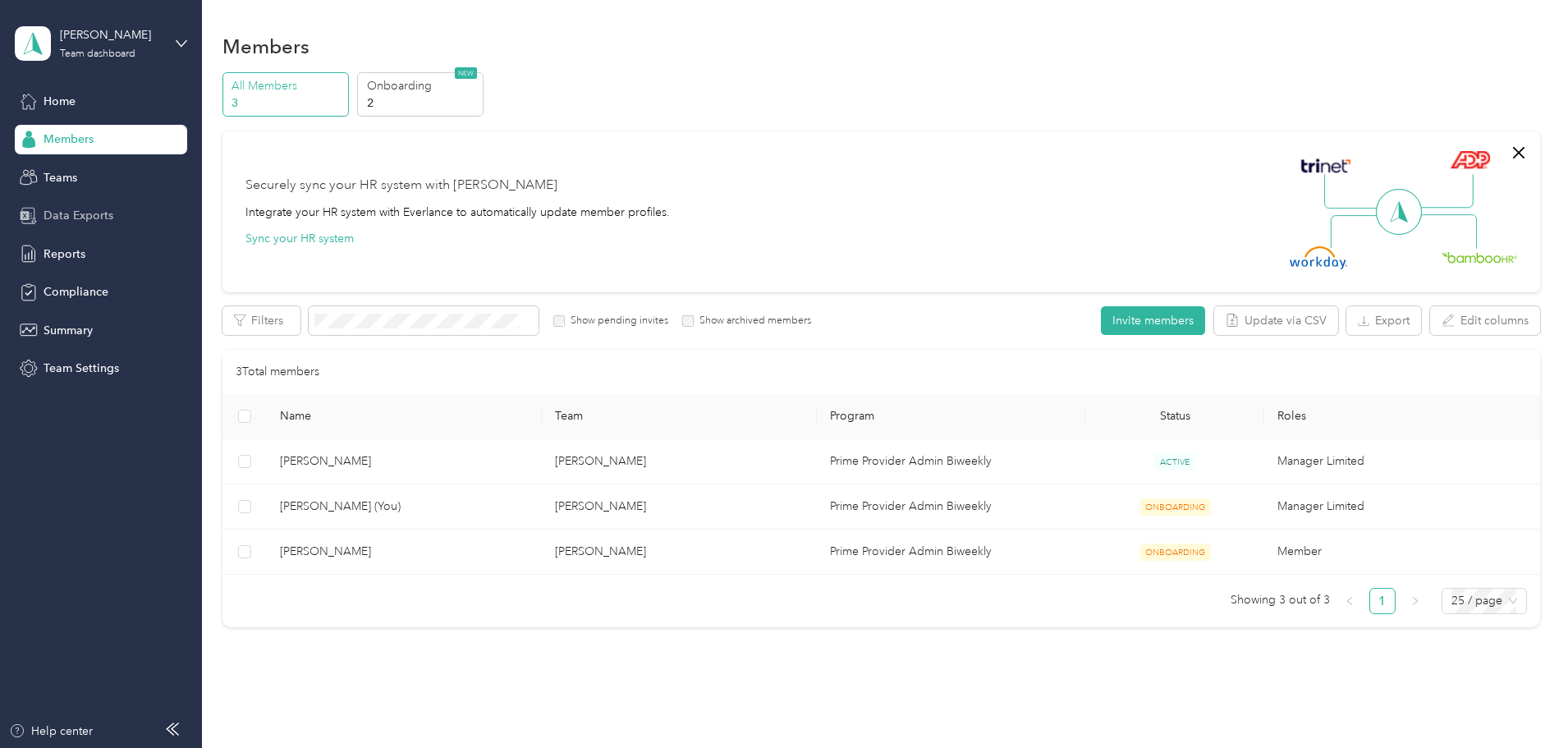
click at [75, 208] on span "Data Exports" at bounding box center [79, 215] width 70 height 17
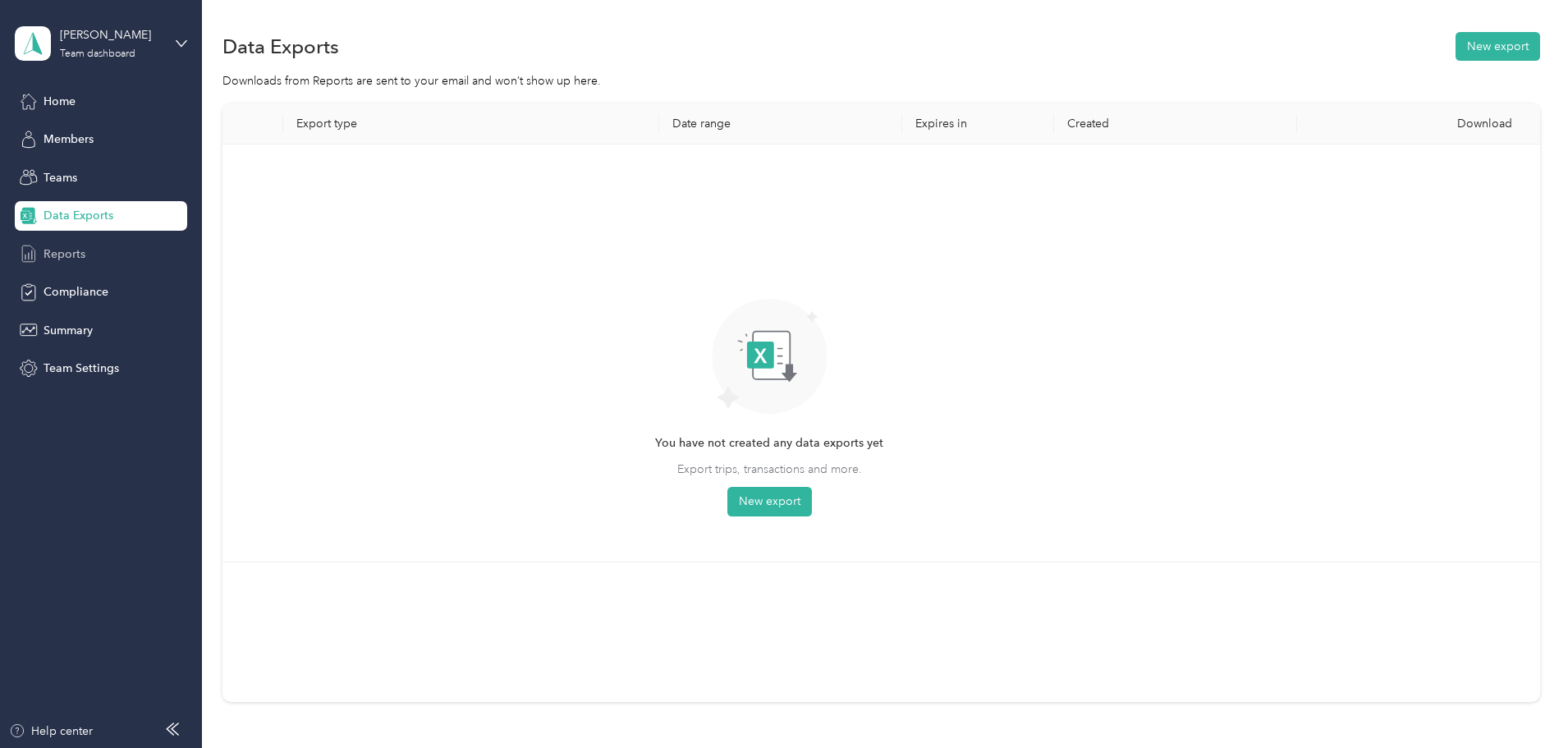
click at [89, 255] on div "Reports" at bounding box center [100, 254] width 172 height 30
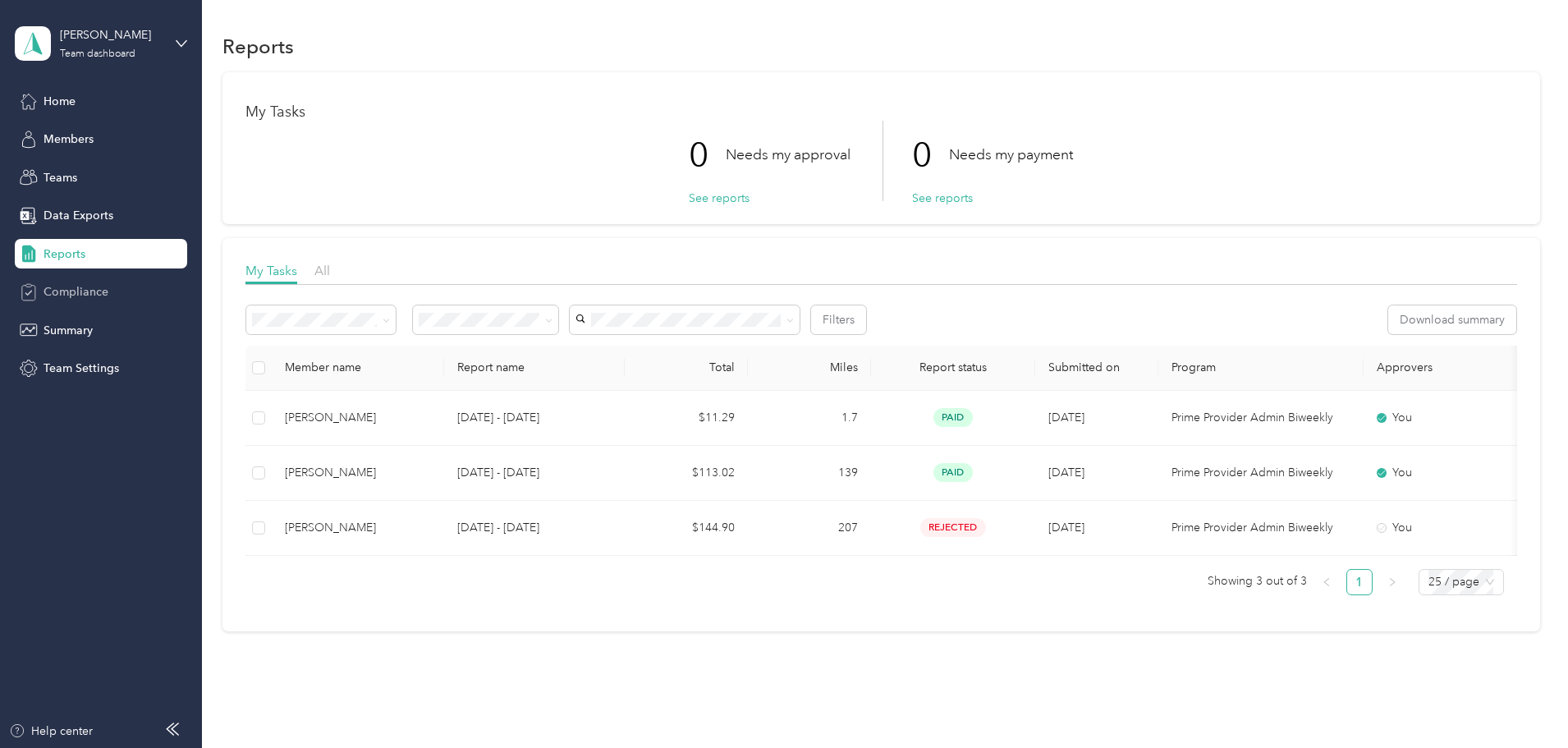
click at [83, 292] on span "Compliance" at bounding box center [76, 291] width 65 height 17
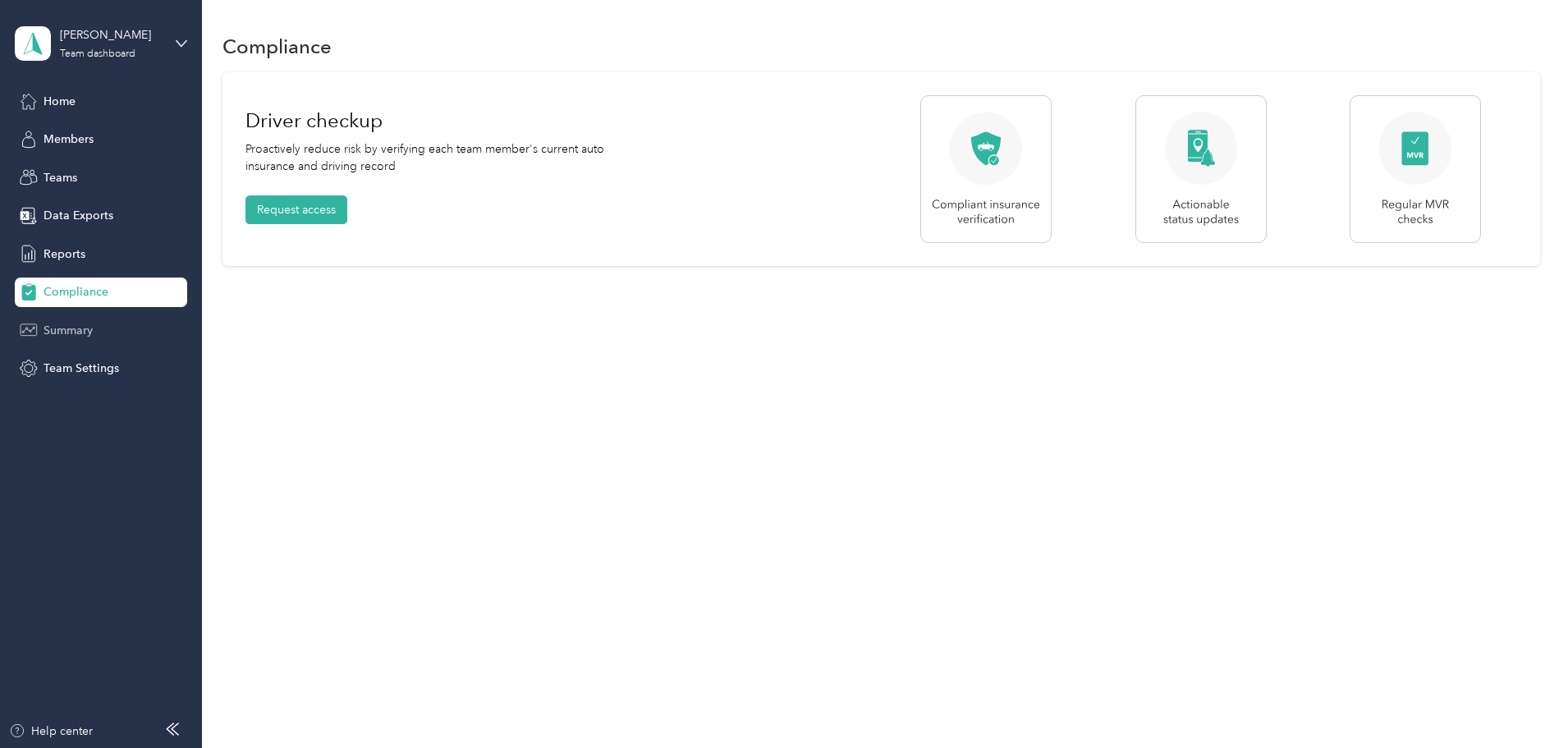
click at [65, 334] on span "Summary" at bounding box center [68, 330] width 49 height 17
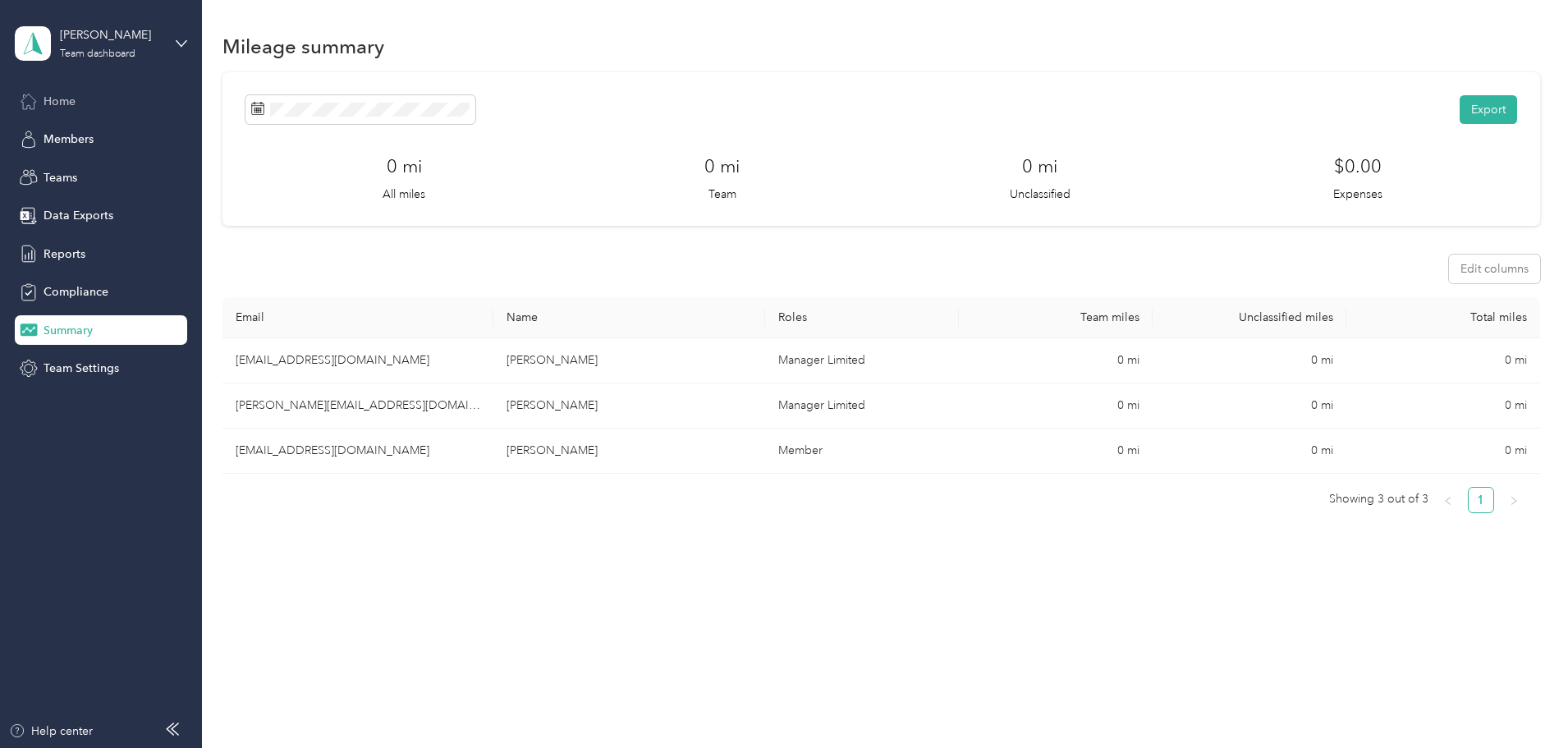
click at [64, 100] on span "Home" at bounding box center [60, 100] width 32 height 17
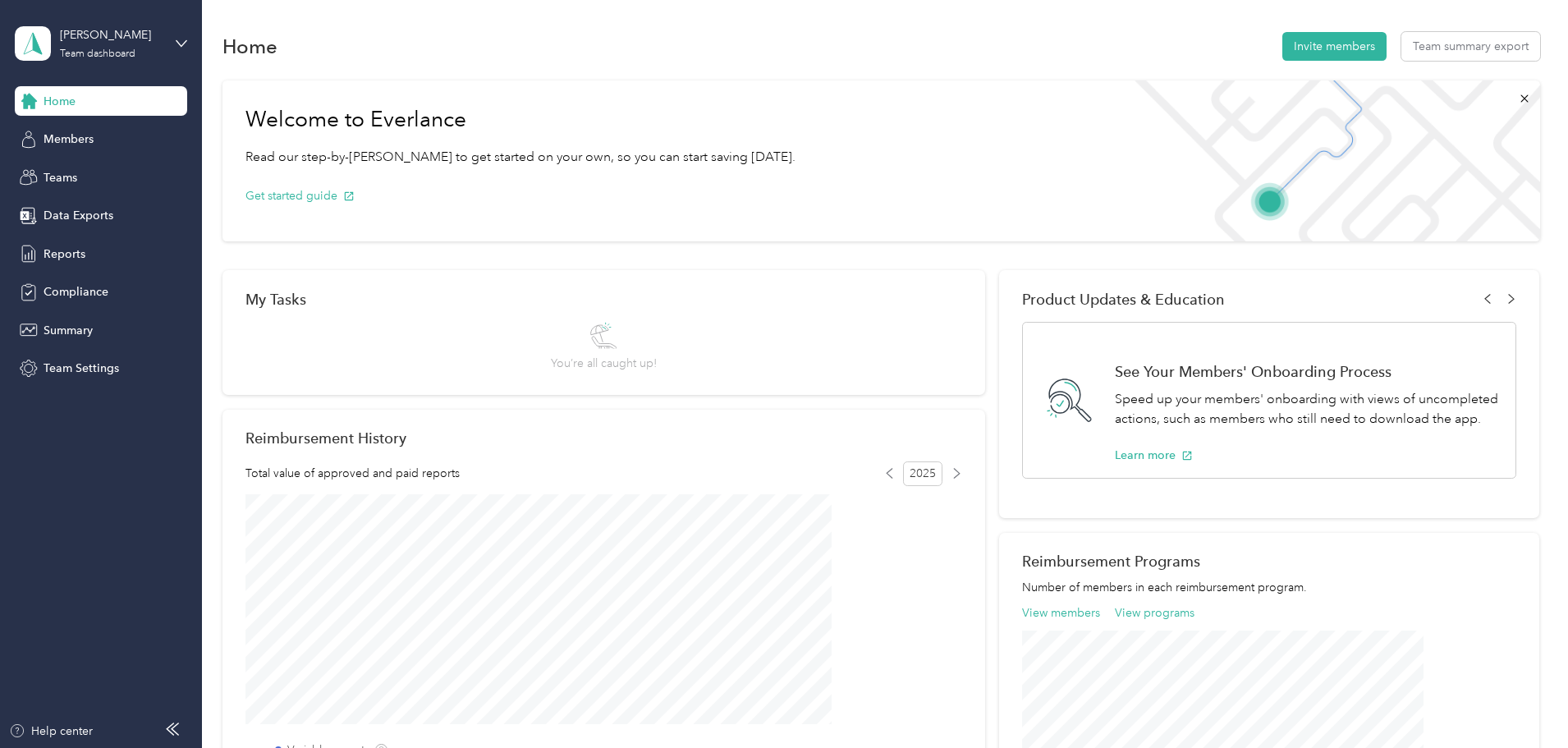
click at [57, 100] on span "Home" at bounding box center [60, 100] width 32 height 17
click at [70, 146] on span "Members" at bounding box center [69, 139] width 50 height 17
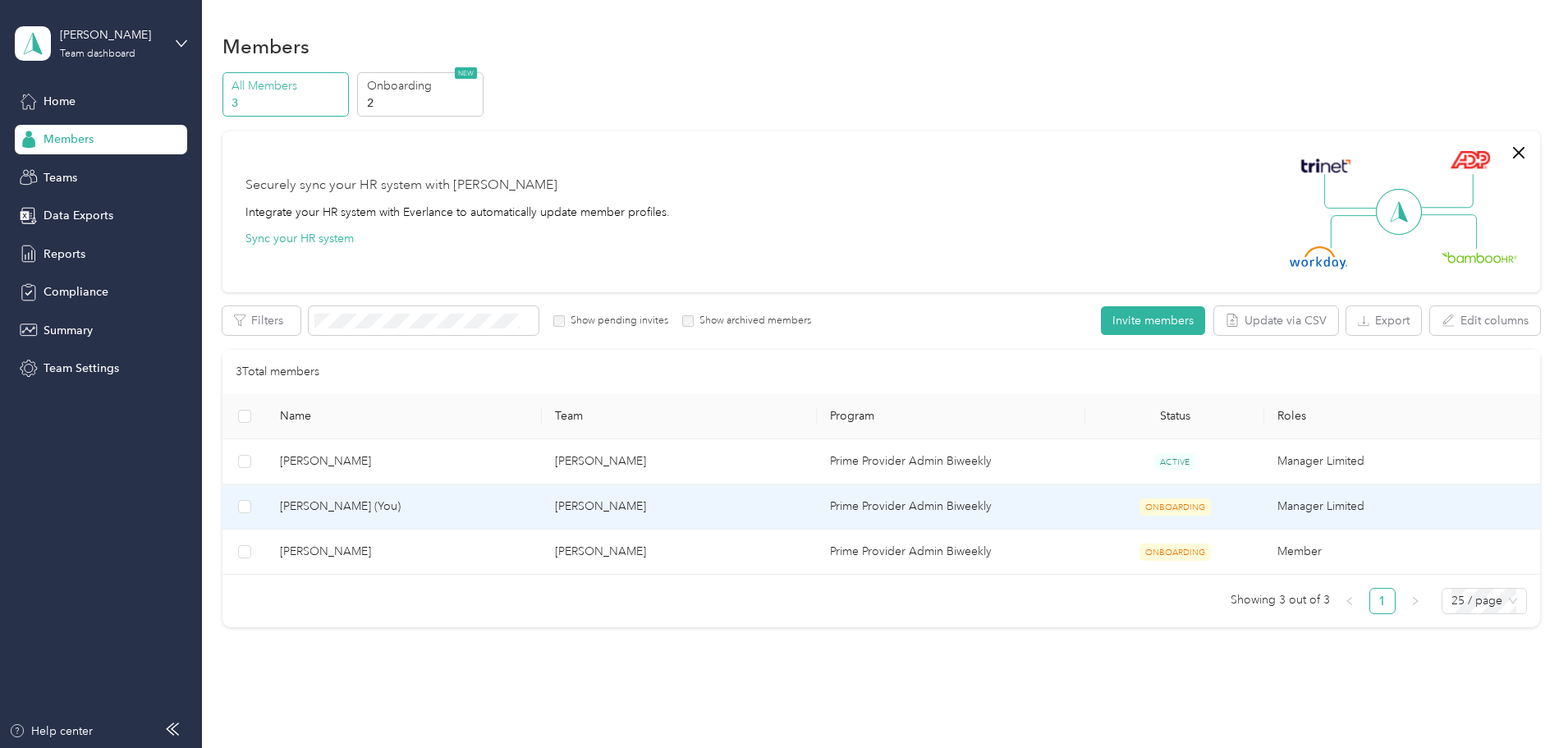
click at [415, 508] on span "Monique Carter (You)" at bounding box center [404, 507] width 249 height 18
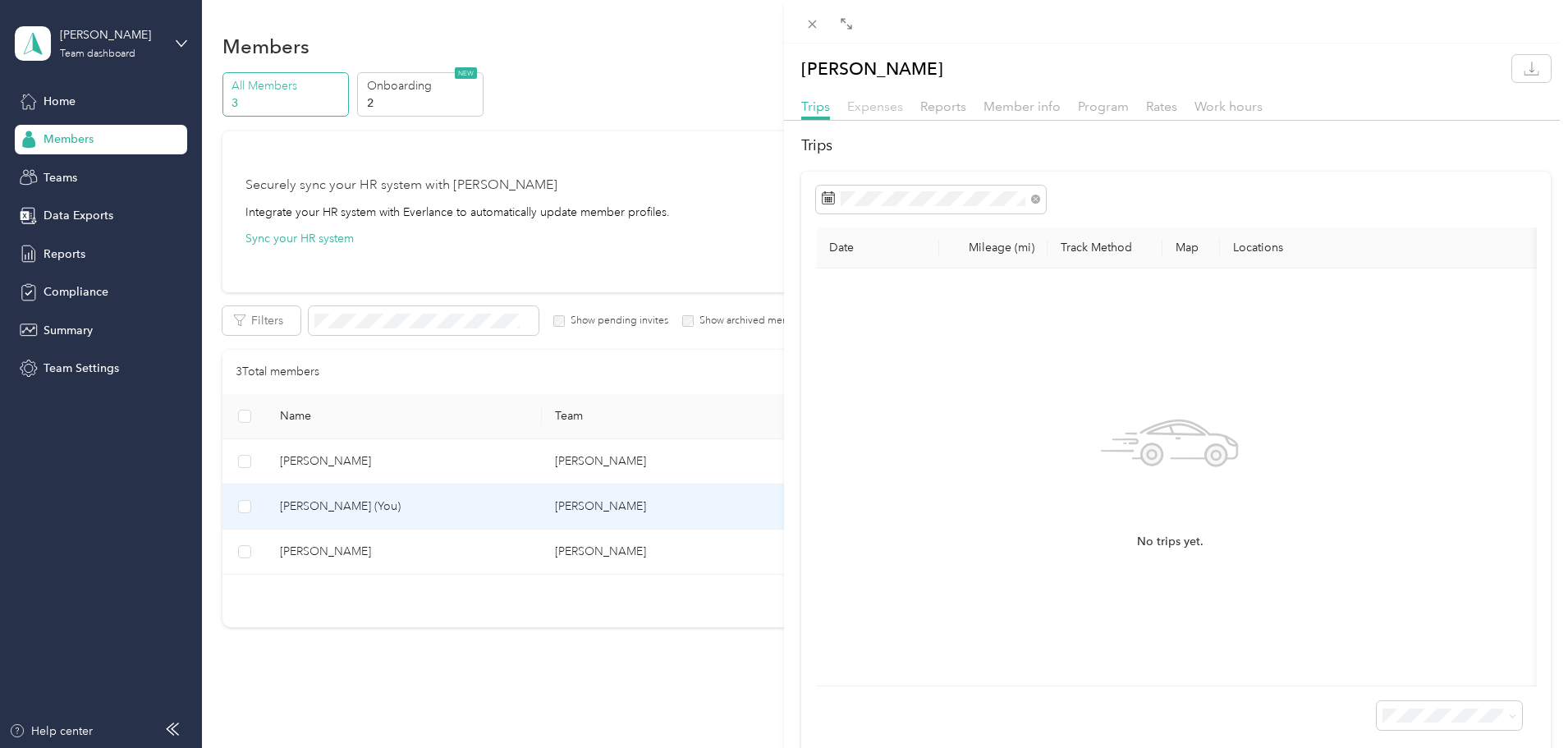
click at [880, 102] on span "Expenses" at bounding box center [875, 106] width 56 height 15
click at [1009, 110] on span "Member info" at bounding box center [1022, 106] width 77 height 15
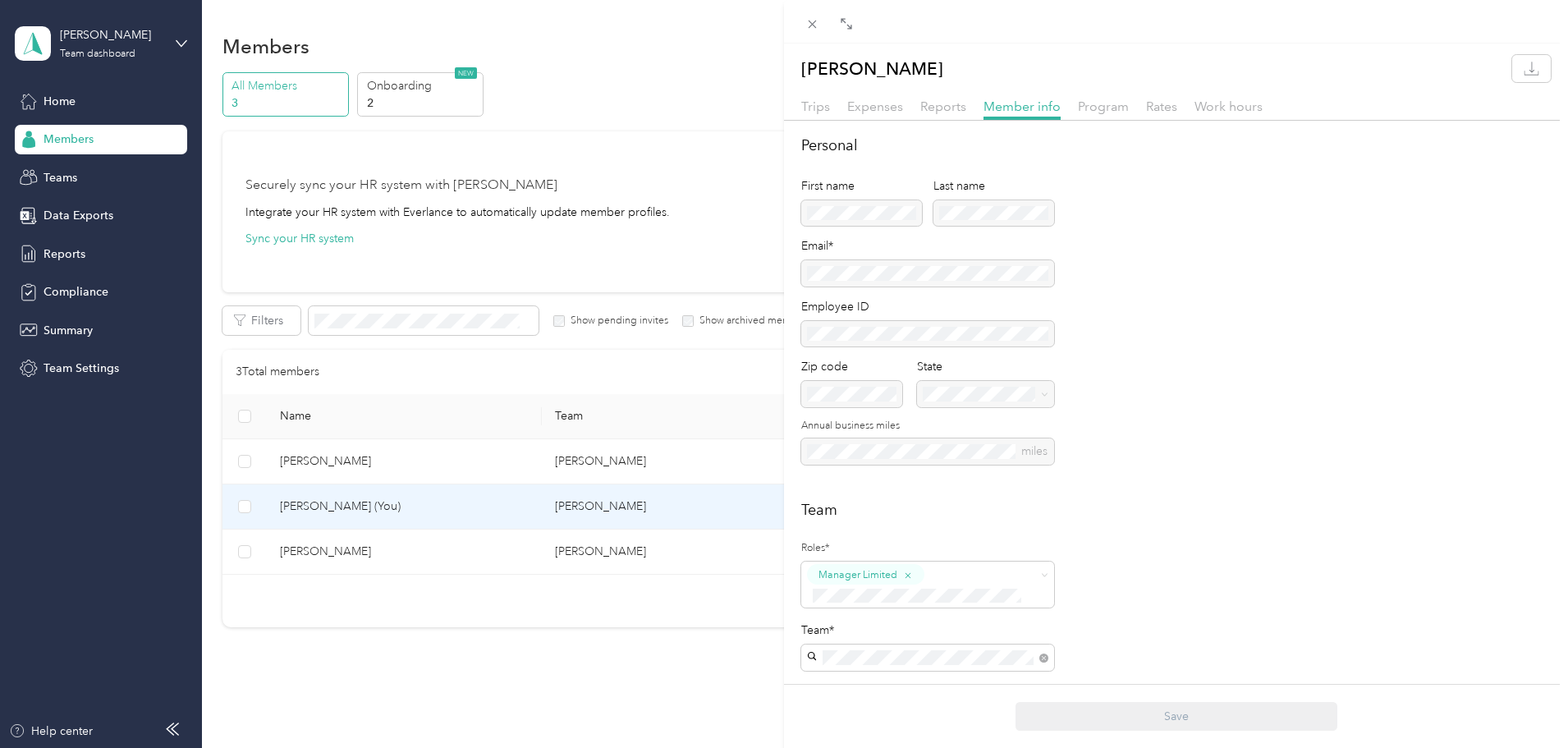
click at [873, 451] on div "miles" at bounding box center [928, 451] width 253 height 26
click at [1090, 109] on span "Program" at bounding box center [1104, 106] width 51 height 15
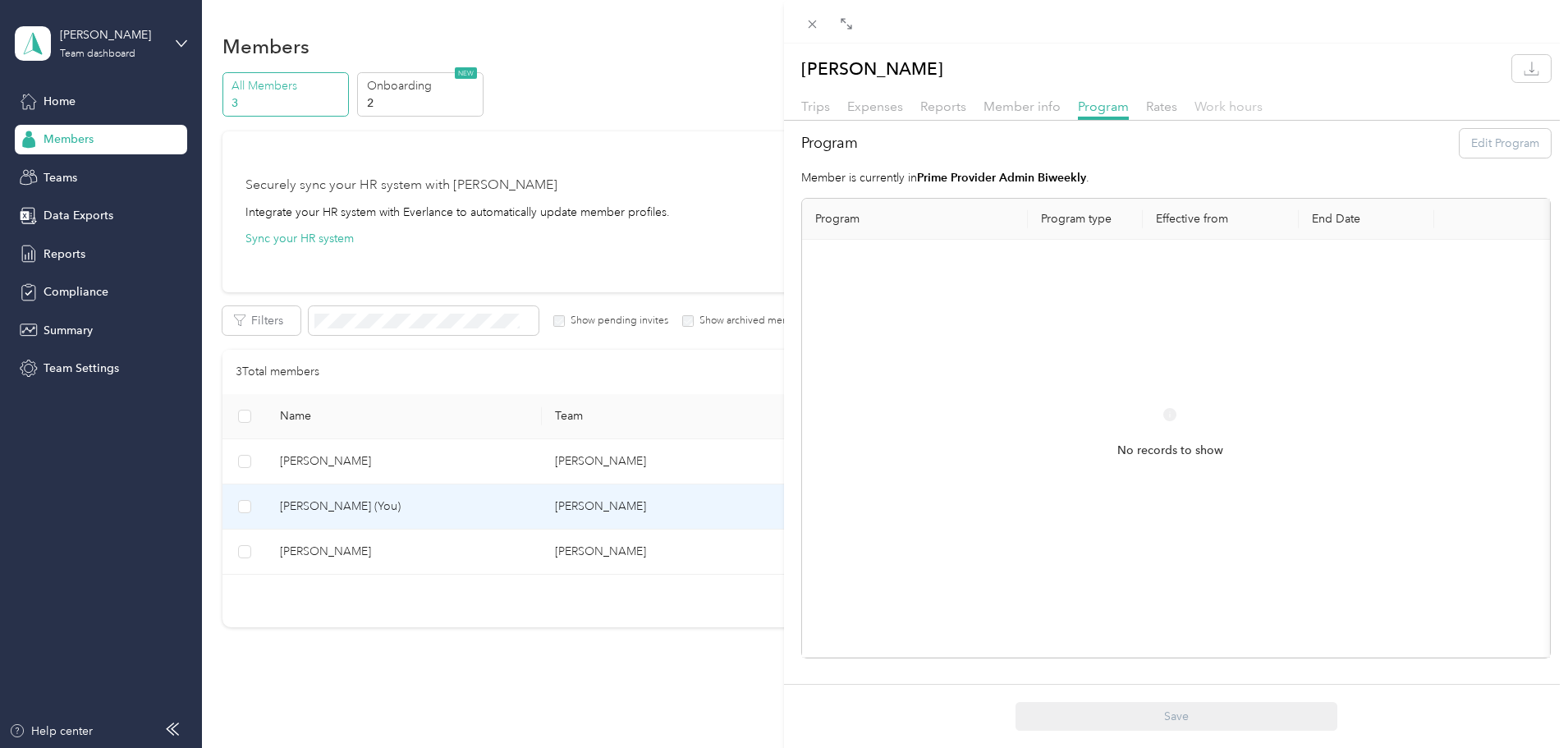
click at [1230, 109] on span "Work hours" at bounding box center [1229, 106] width 68 height 15
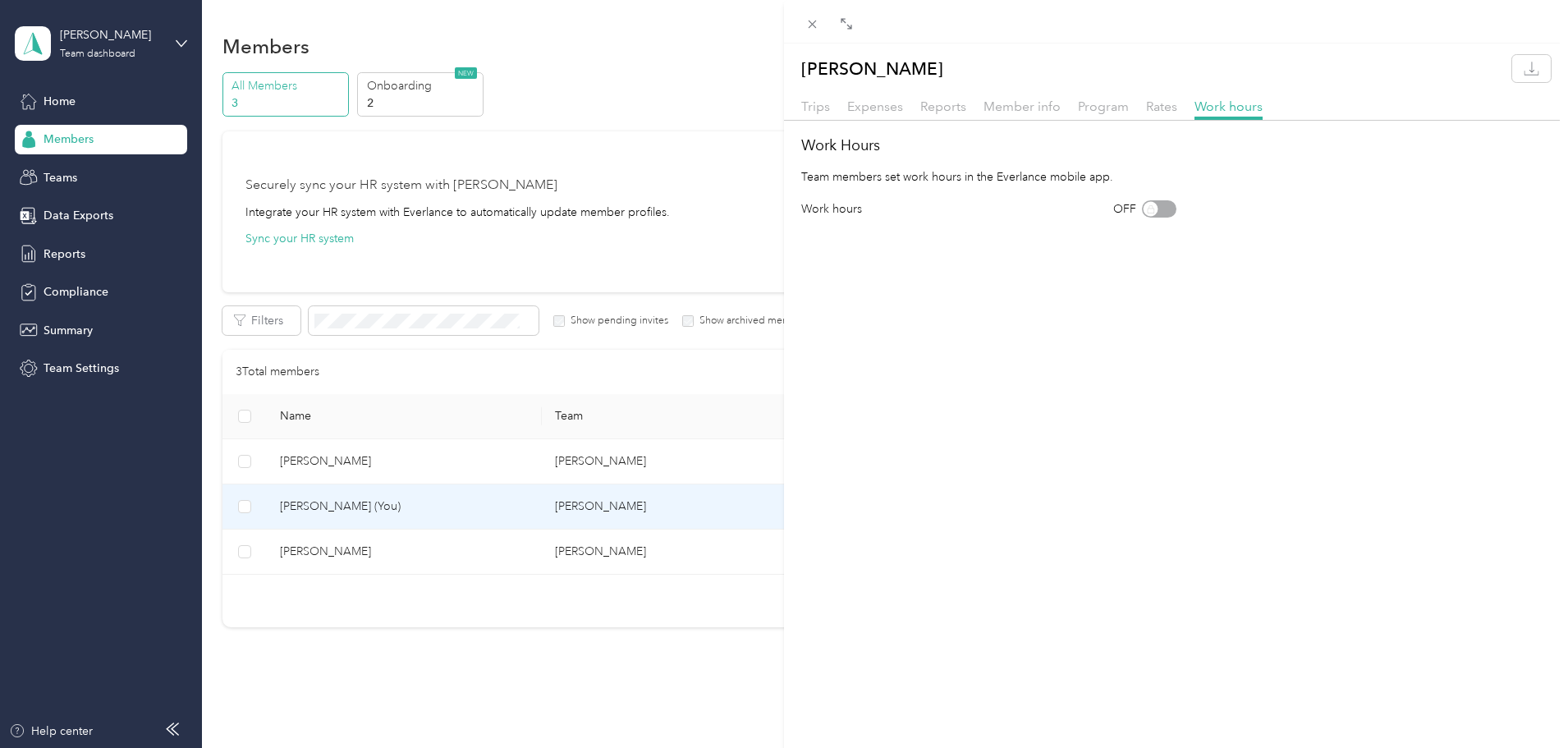
click at [905, 95] on div "Monique Carter Trips Expenses Reports Member info Program Rates Work hours Work…" at bounding box center [1176, 135] width 784 height 162
click at [904, 110] on div "Trips Expenses Reports Member info Program Rates Work hours" at bounding box center [1176, 109] width 784 height 24
click at [877, 102] on span "Expenses" at bounding box center [875, 106] width 56 height 15
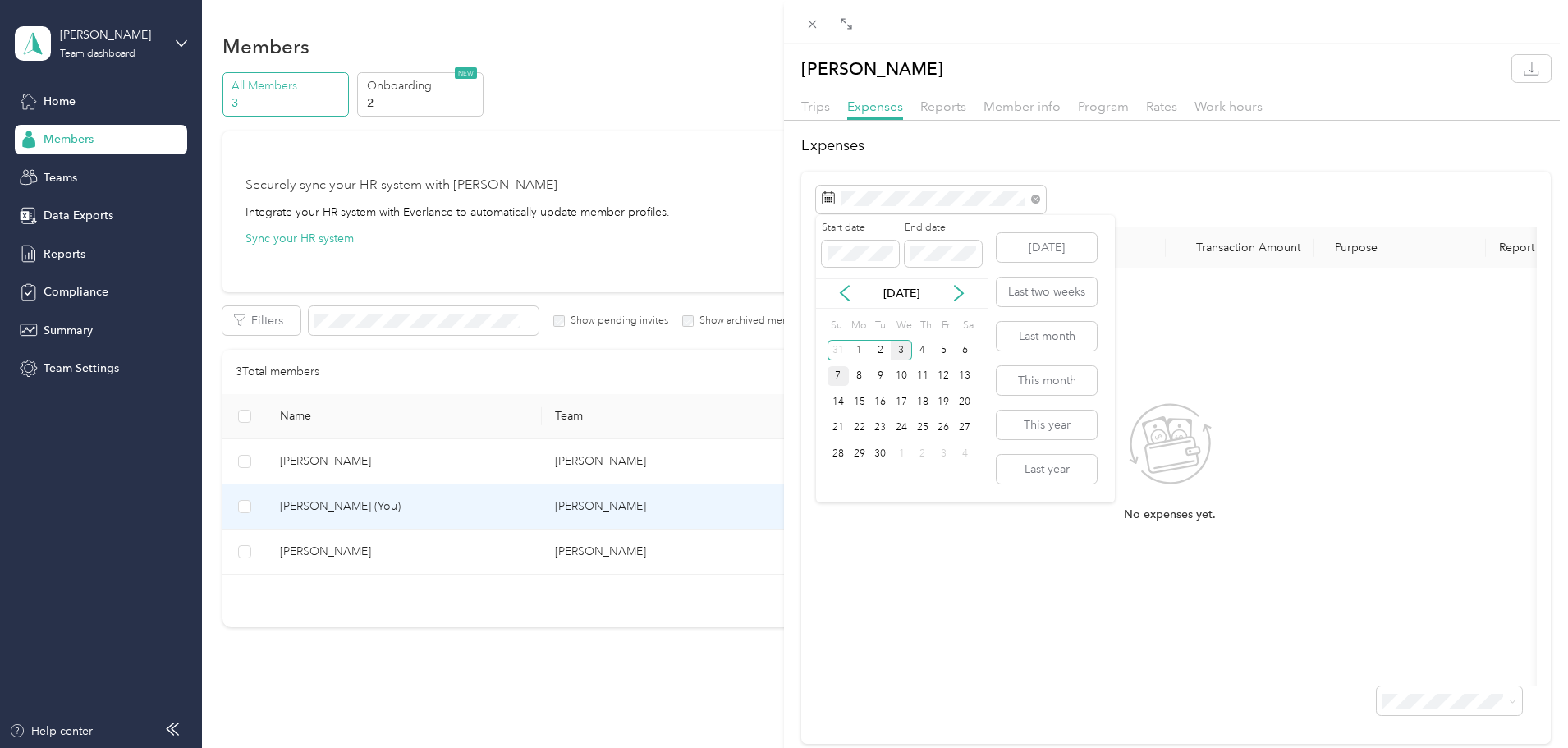
click at [830, 372] on div "7" at bounding box center [838, 376] width 22 height 21
click at [882, 372] on div "9" at bounding box center [880, 376] width 22 height 21
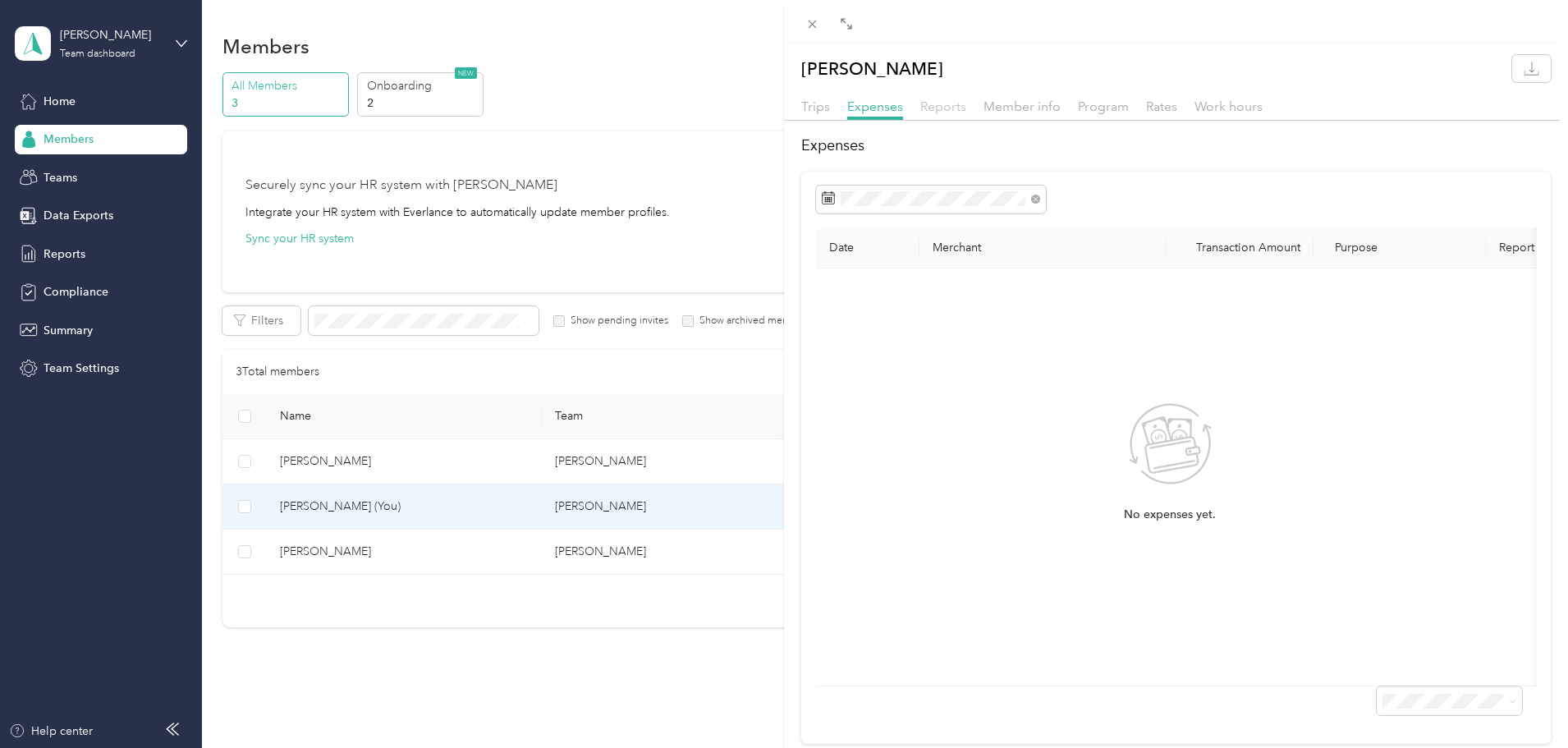
click at [941, 107] on span "Reports" at bounding box center [943, 106] width 46 height 15
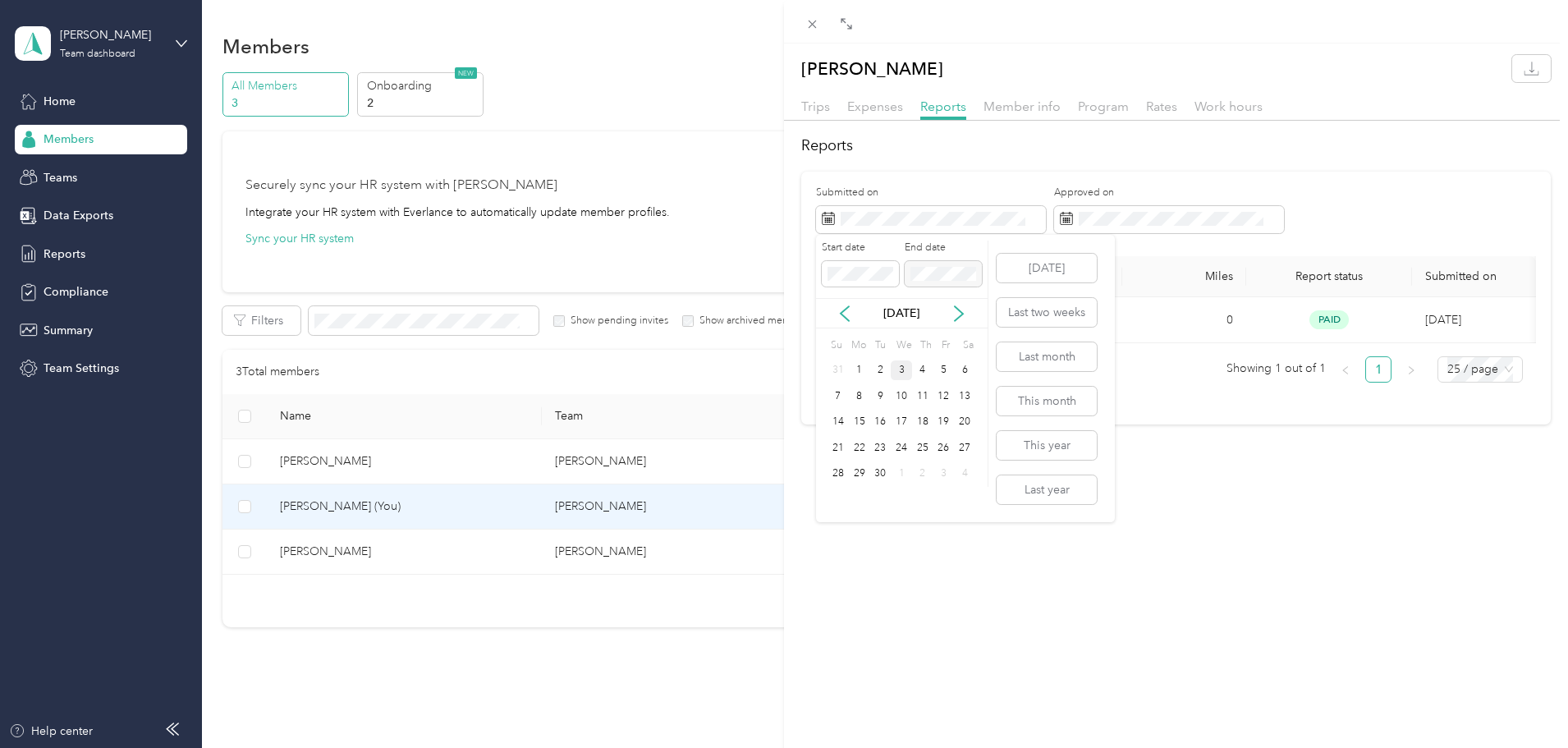
click at [908, 366] on div "3" at bounding box center [902, 370] width 22 height 21
click at [1252, 573] on div "Monique Carter Trips Expenses Reports Member info Program Rates Work hours Repo…" at bounding box center [1176, 418] width 784 height 748
click at [900, 369] on div "3" at bounding box center [902, 370] width 22 height 21
click at [1054, 264] on button "Today" at bounding box center [1047, 268] width 100 height 29
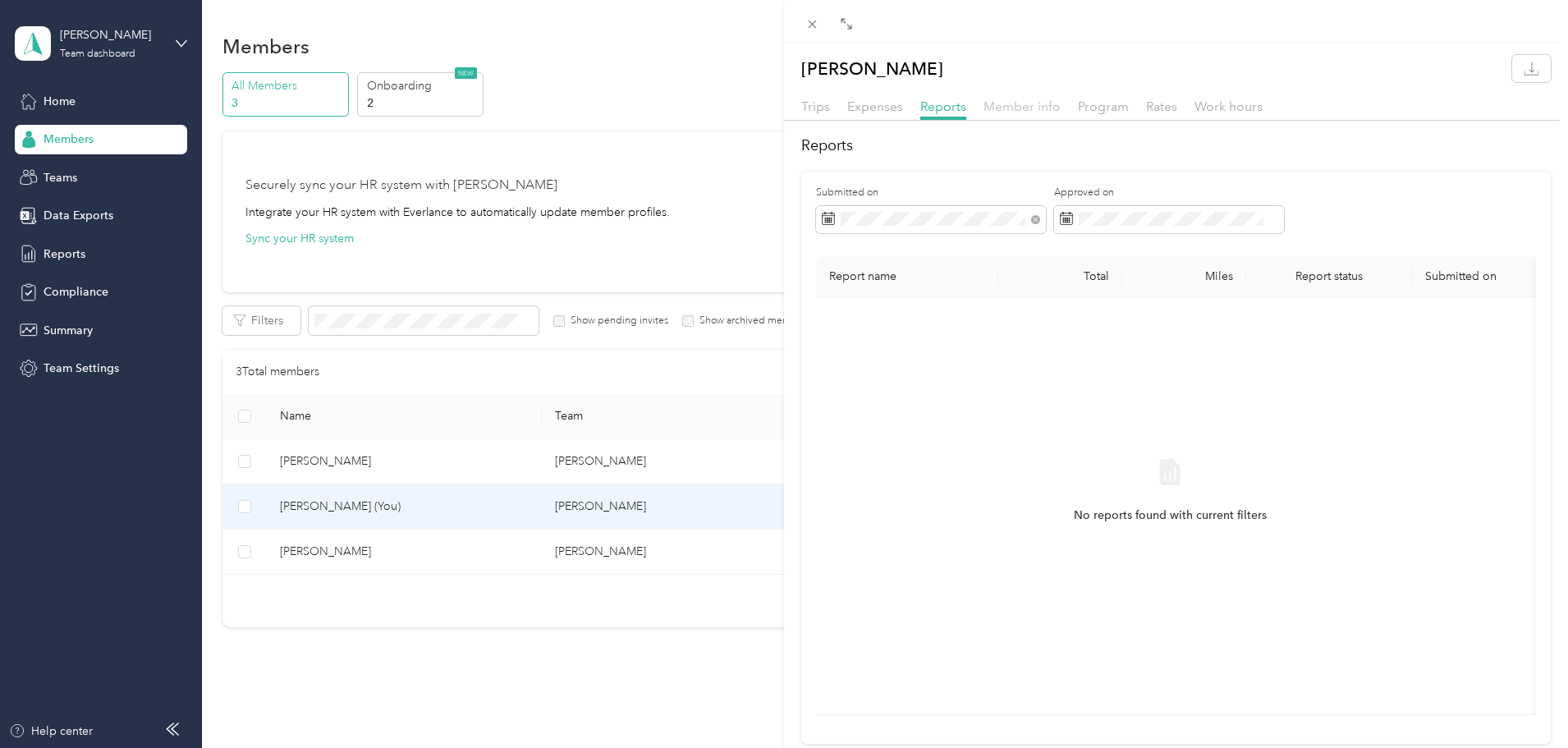
click at [1008, 106] on span "Member info" at bounding box center [1022, 106] width 77 height 15
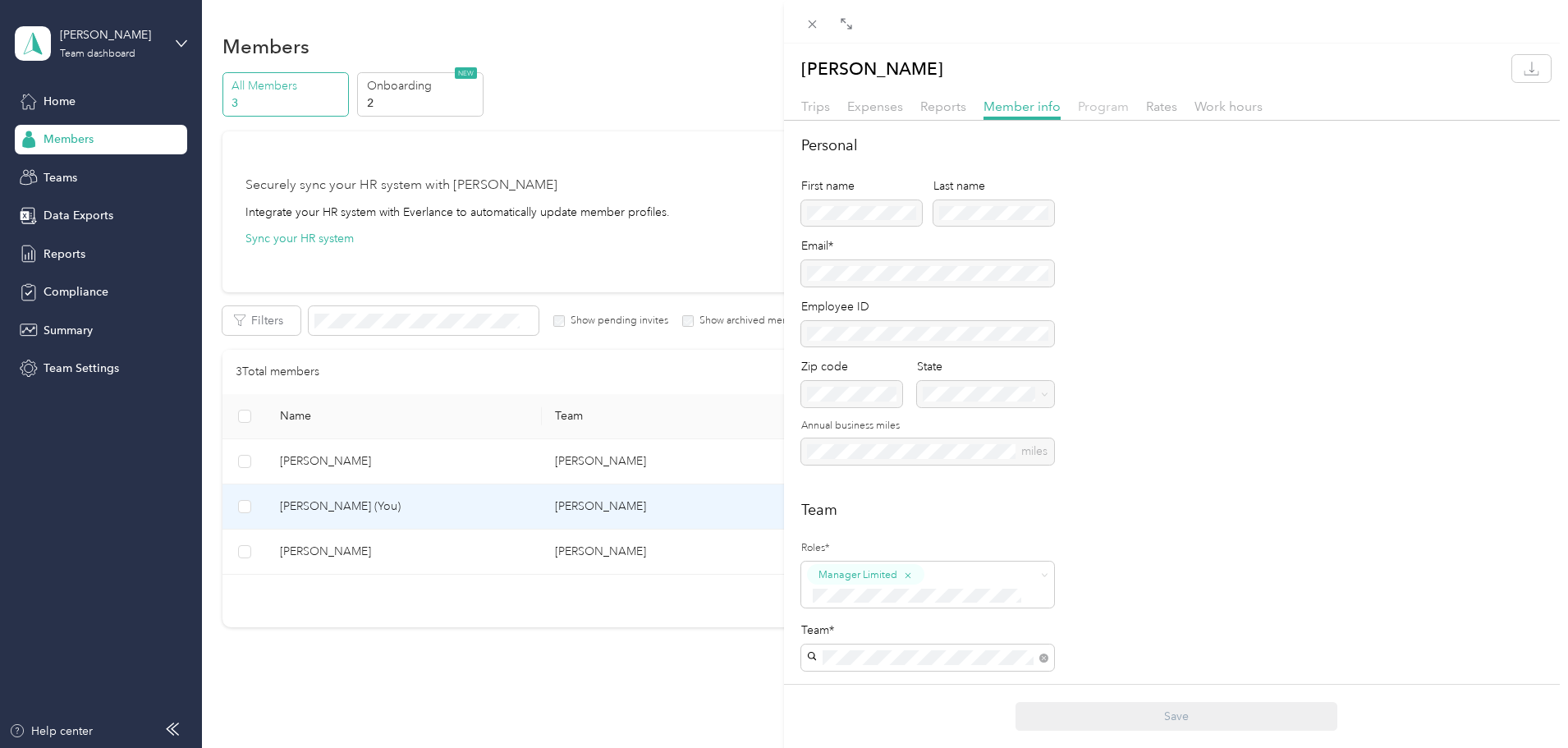
click at [1110, 102] on span "Program" at bounding box center [1104, 106] width 51 height 15
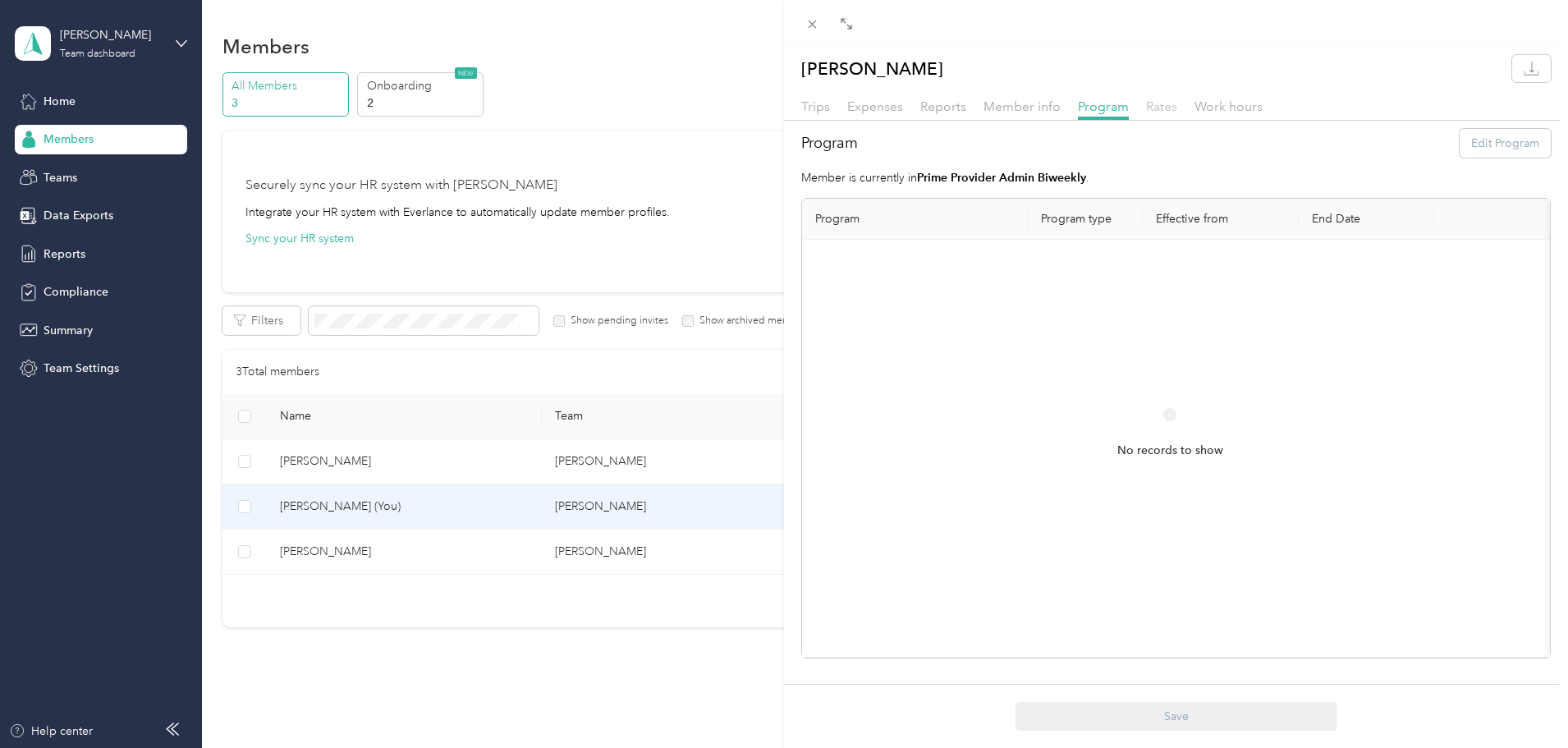
click at [1164, 103] on span "Rates" at bounding box center [1162, 106] width 31 height 15
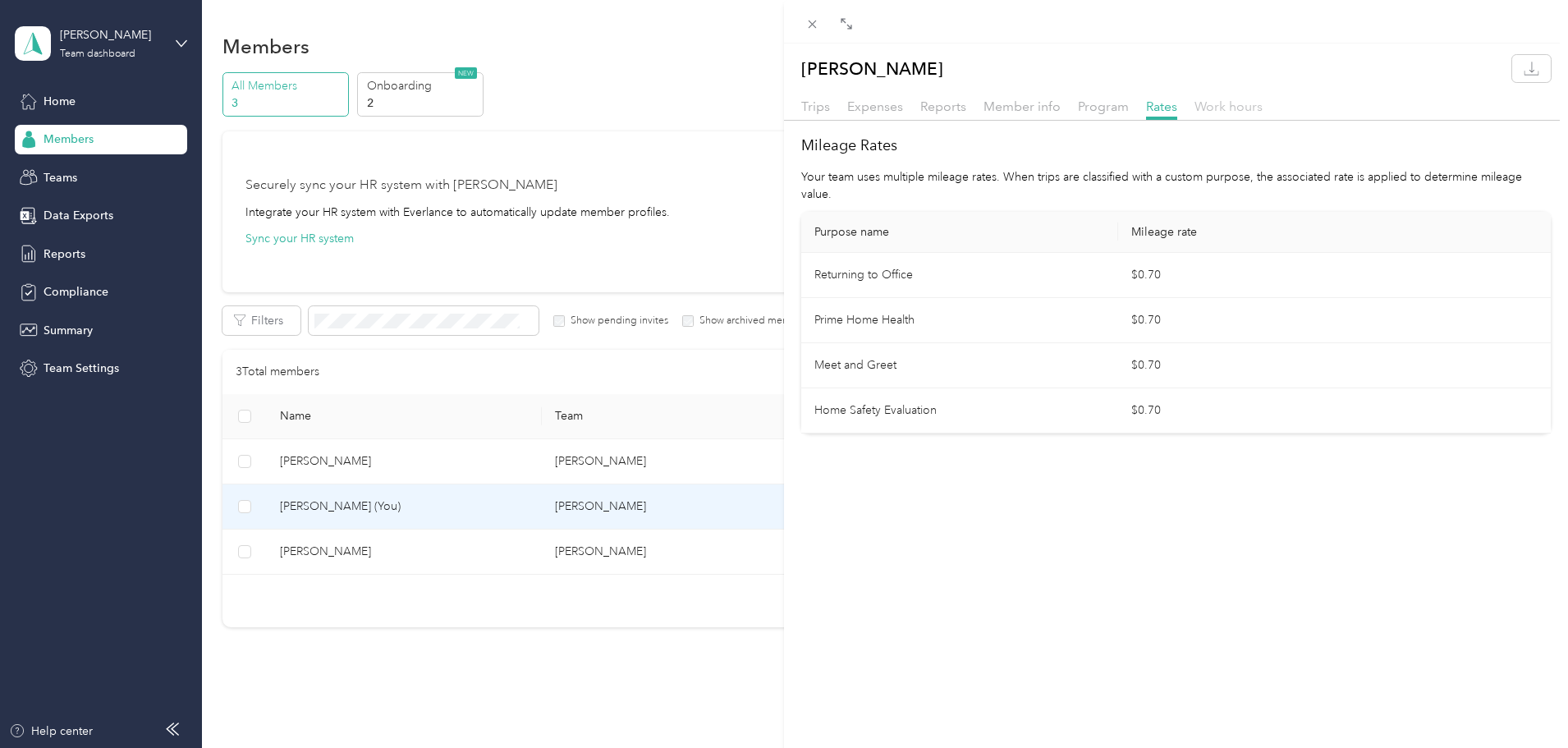
click at [1221, 105] on span "Work hours" at bounding box center [1229, 106] width 68 height 15
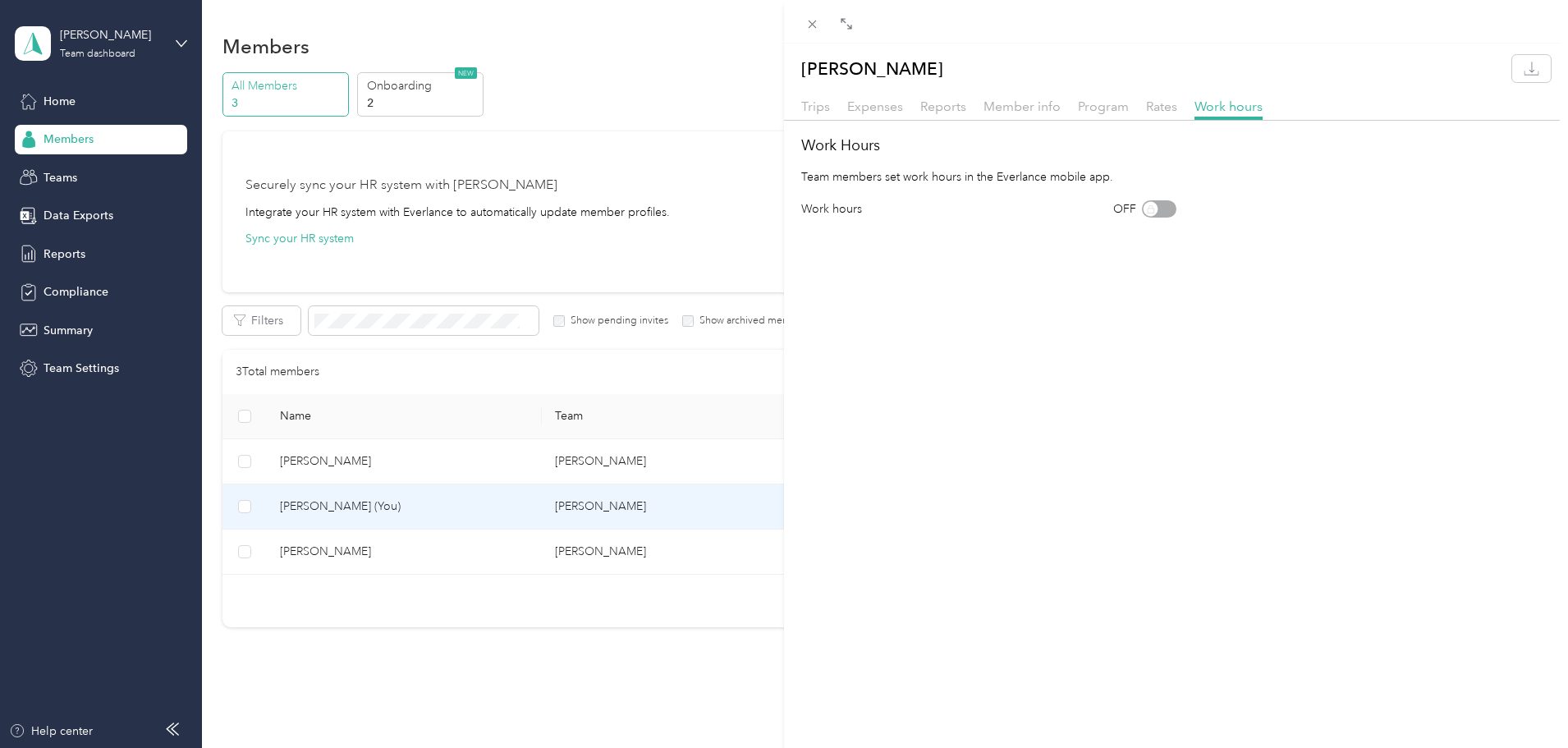
click at [351, 500] on div "Monique Carter Trips Expenses Reports Member info Program Rates Work hours Work…" at bounding box center [784, 374] width 1568 height 748
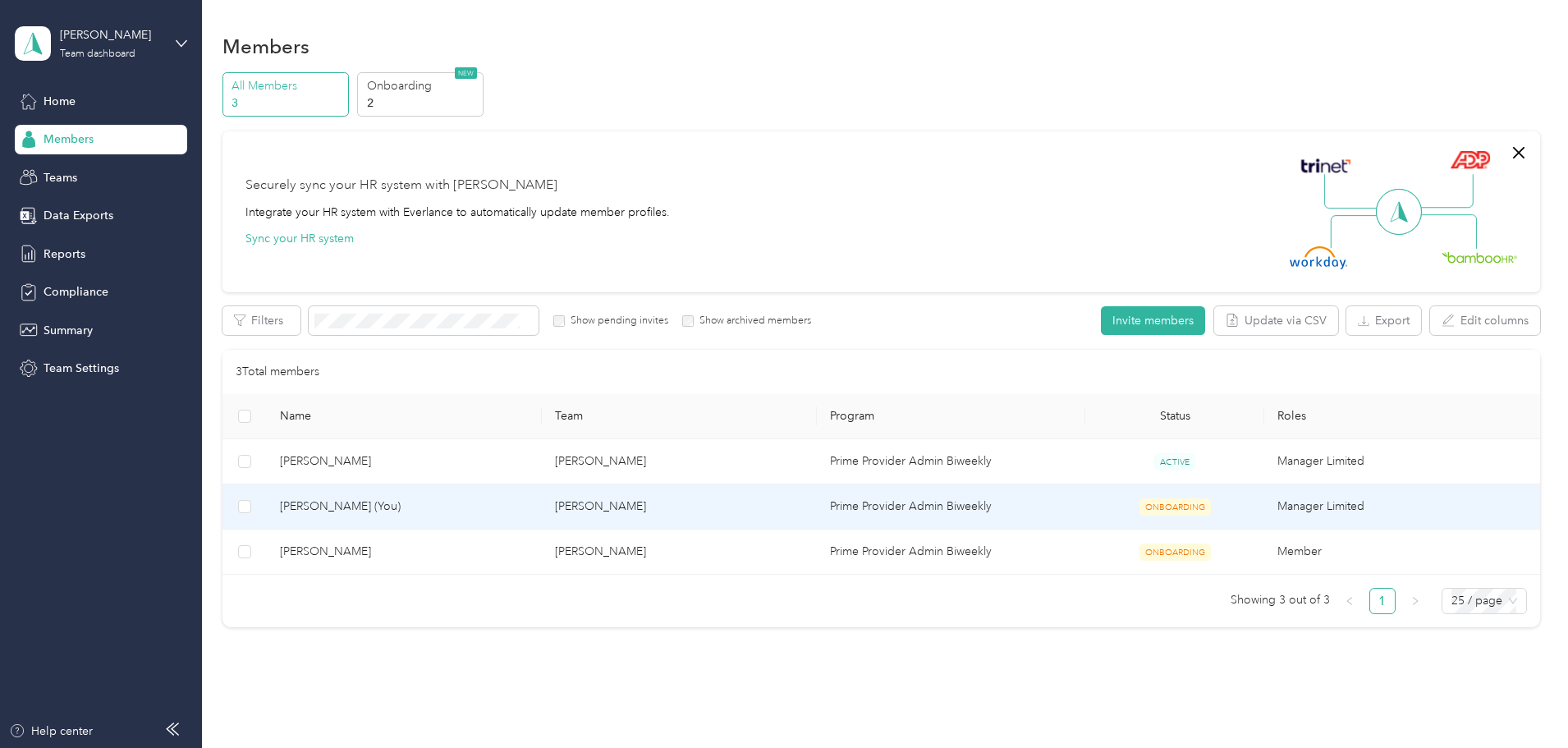
click at [267, 504] on td at bounding box center [244, 507] width 44 height 45
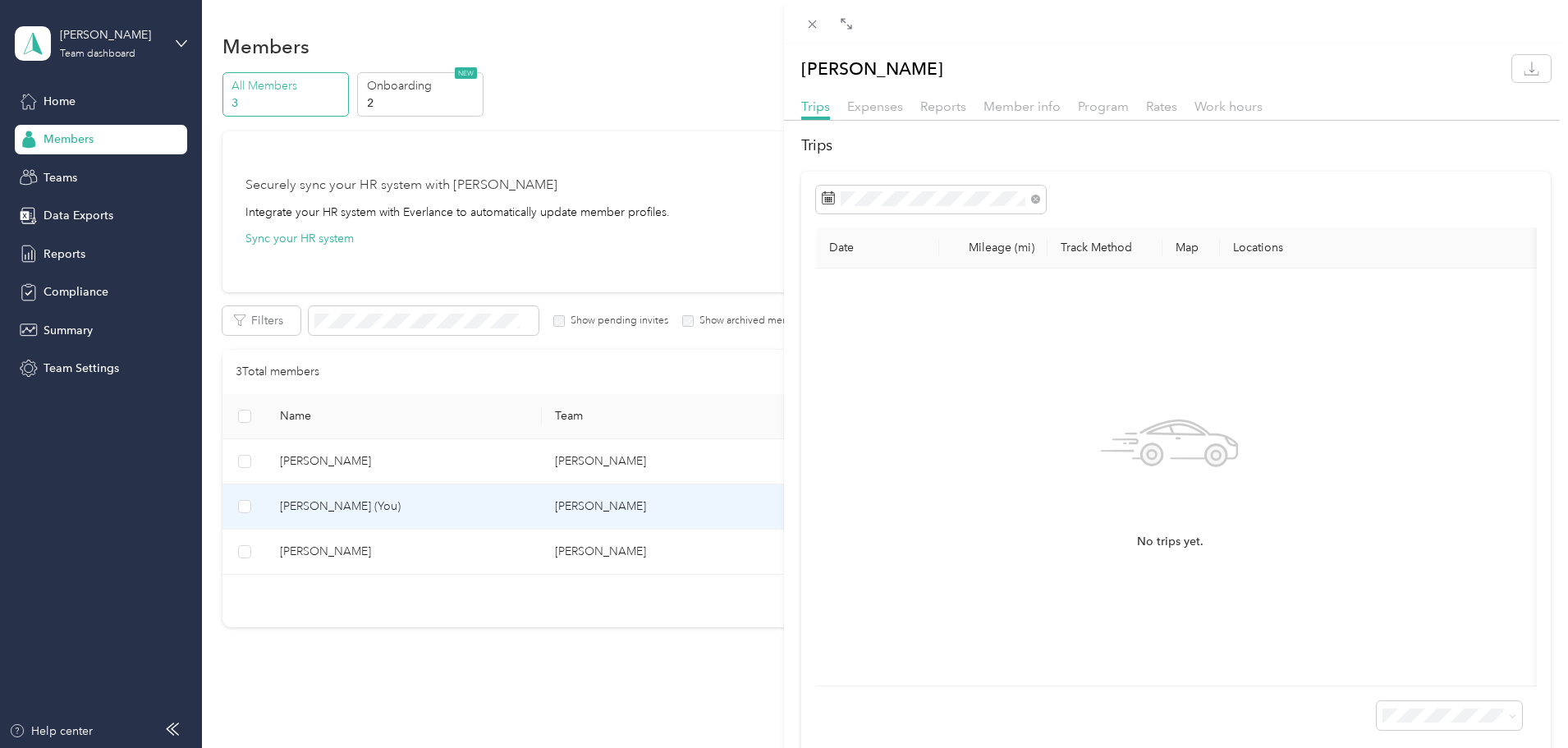
click at [427, 507] on div "Monique Carter Trips Expenses Reports Member info Program Rates Work hours Trip…" at bounding box center [784, 374] width 1568 height 748
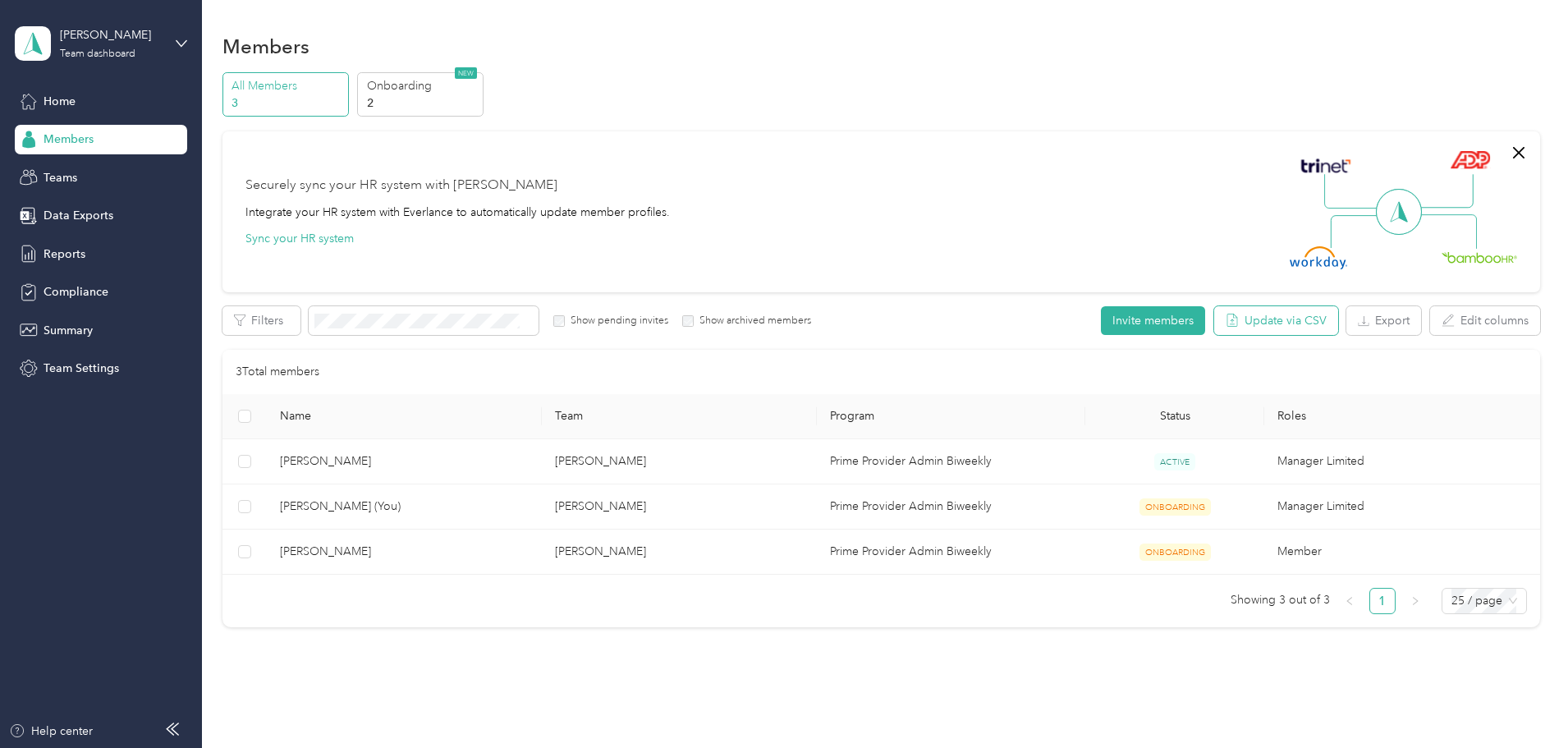
click at [1215, 324] on button "Update via CSV" at bounding box center [1277, 321] width 124 height 29
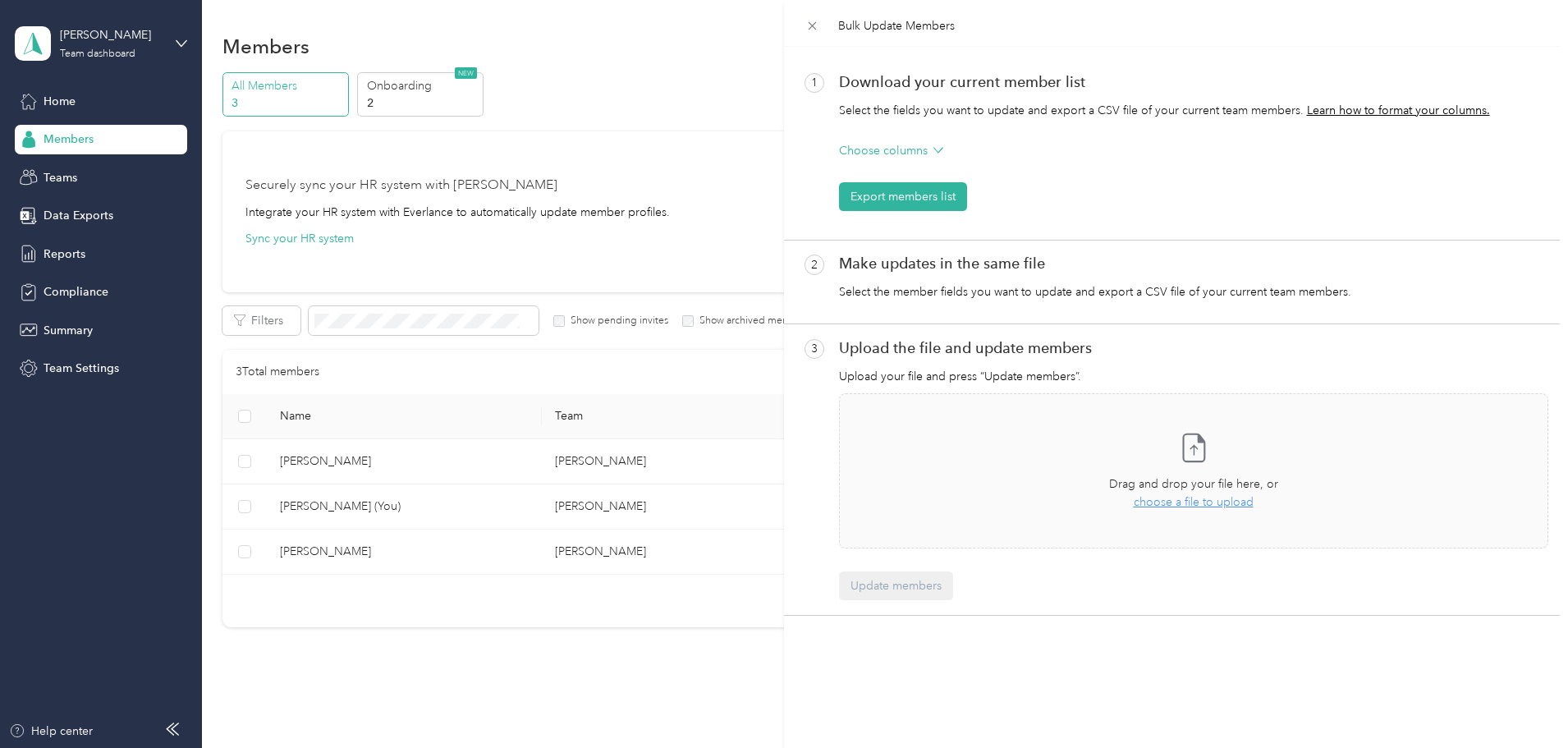
click at [376, 109] on div "Bulk Update Members 1 Download your current member list Select the fields you w…" at bounding box center [784, 374] width 1568 height 748
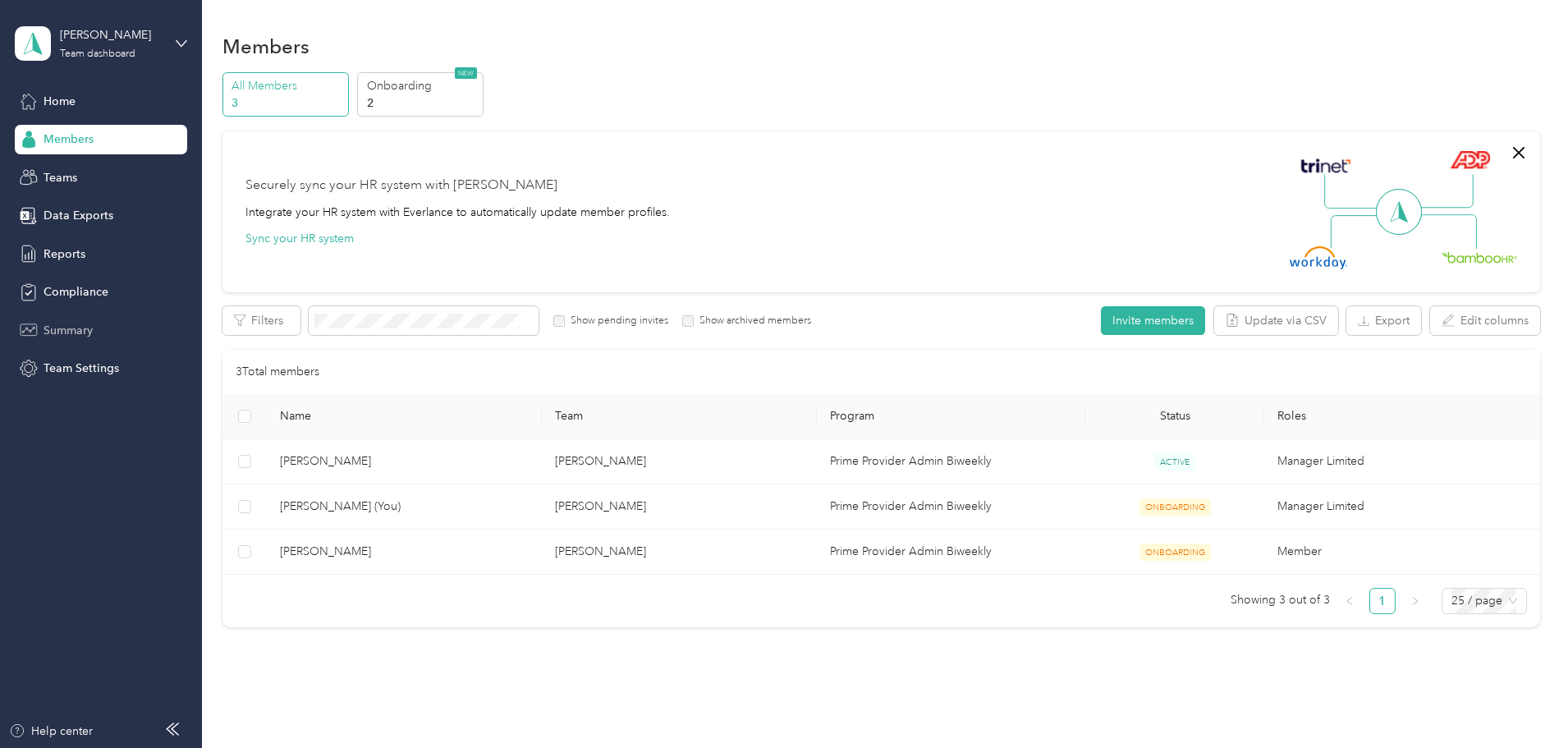
click at [69, 329] on span "Summary" at bounding box center [68, 330] width 49 height 17
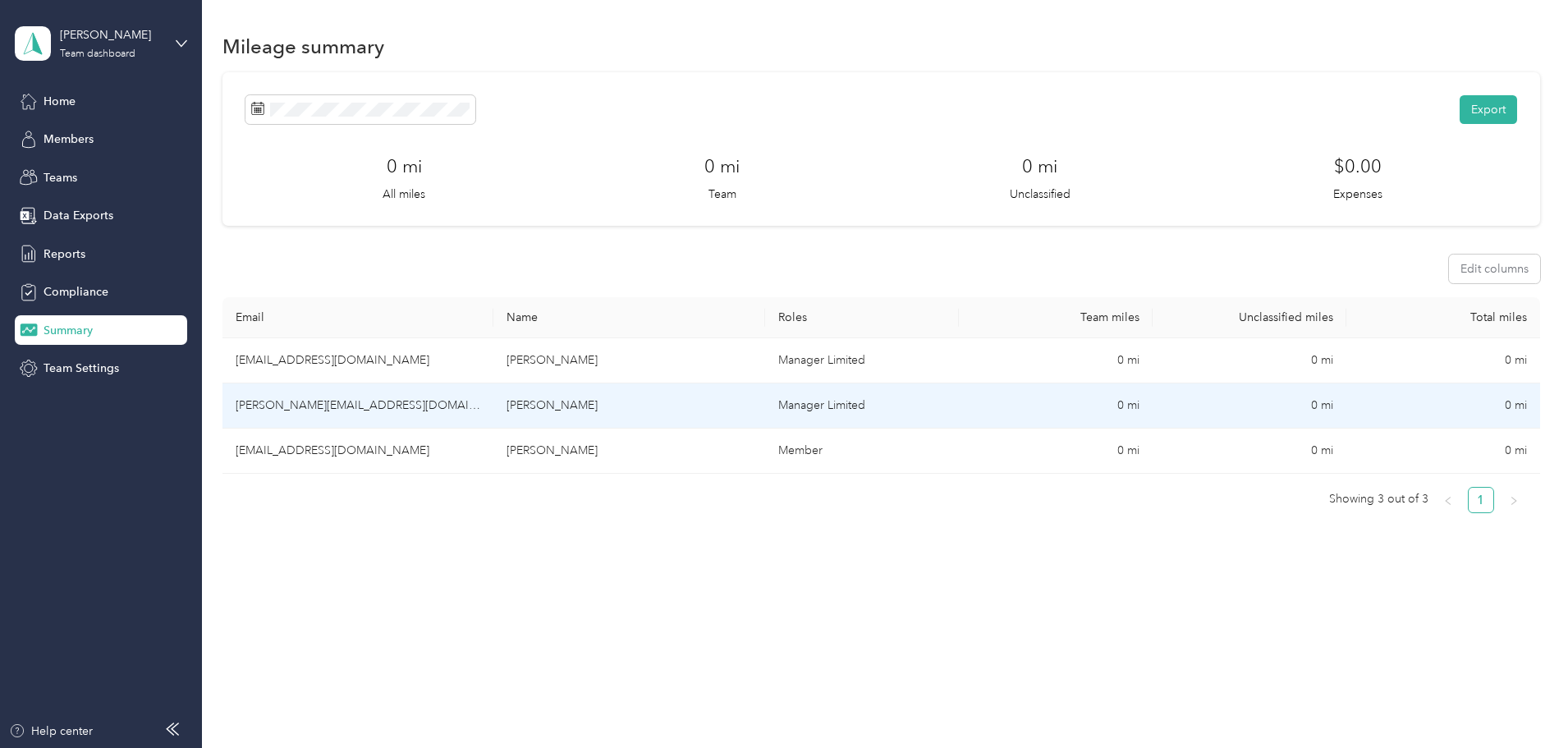
click at [1081, 402] on td "0 mi" at bounding box center [1056, 406] width 194 height 45
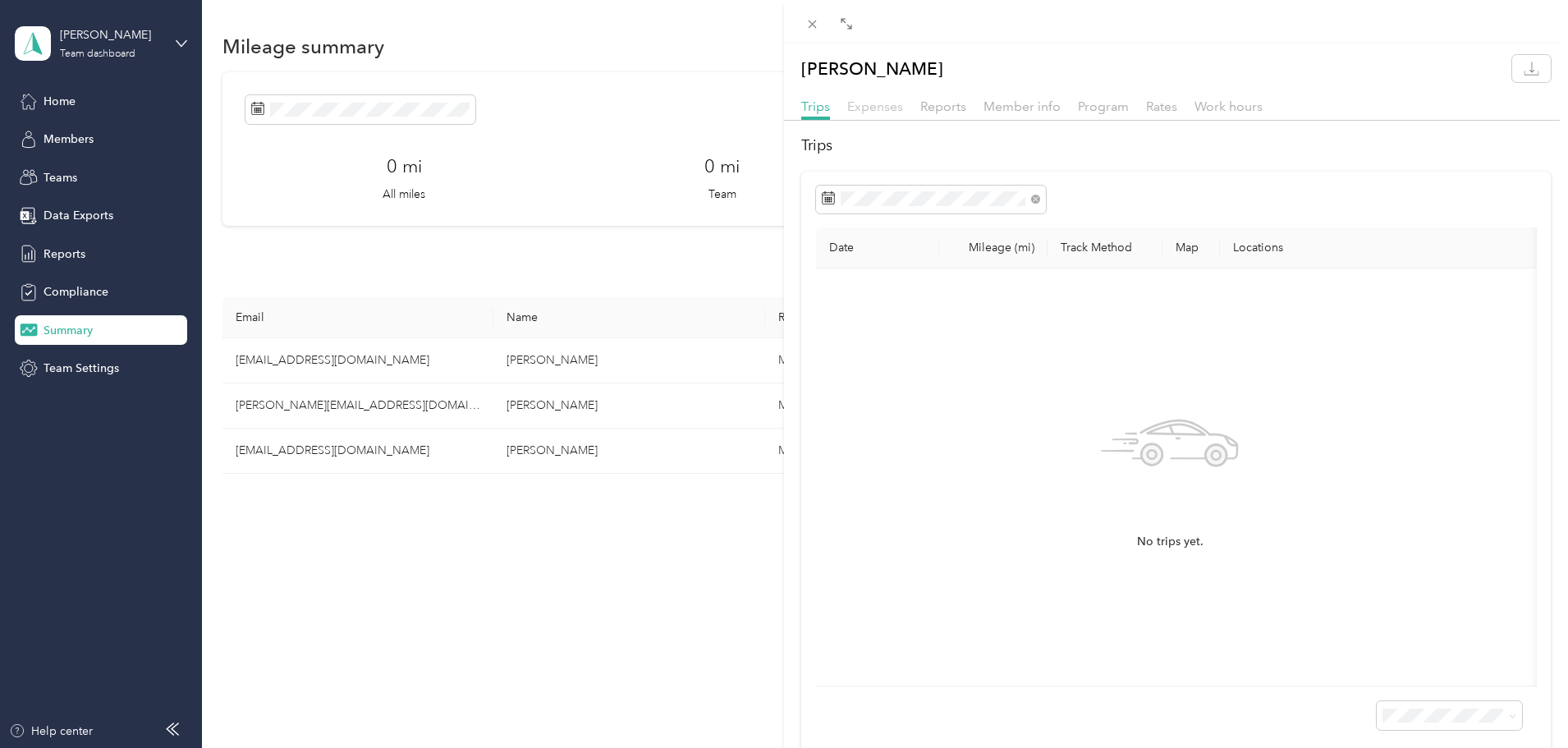
click at [868, 100] on span "Expenses" at bounding box center [875, 106] width 56 height 15
click at [1146, 379] on div "No expenses yet." at bounding box center [1170, 477] width 682 height 391
click at [1527, 65] on button "button" at bounding box center [1531, 68] width 39 height 27
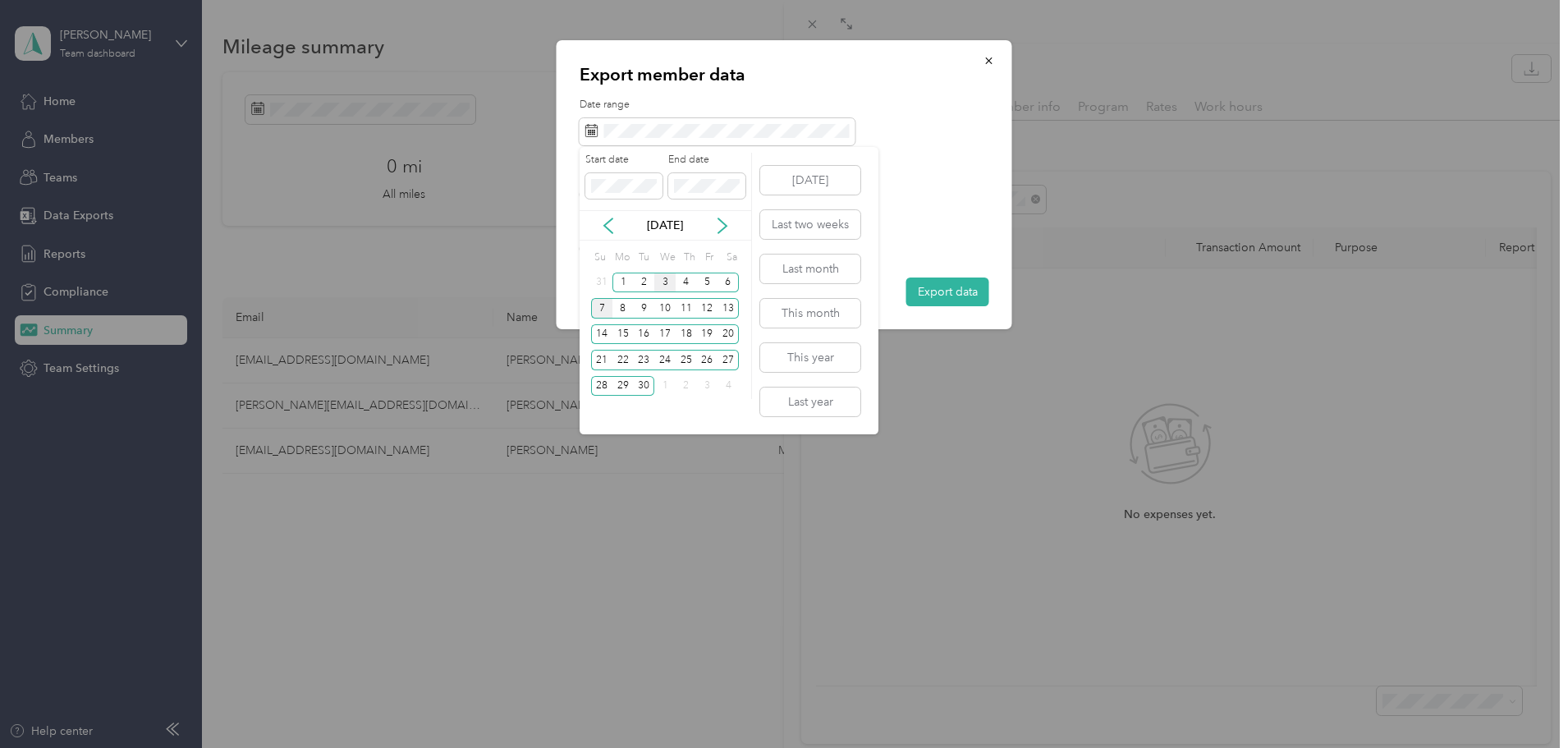
click at [595, 302] on div "7" at bounding box center [602, 308] width 22 height 21
click at [648, 307] on div "9" at bounding box center [644, 308] width 22 height 21
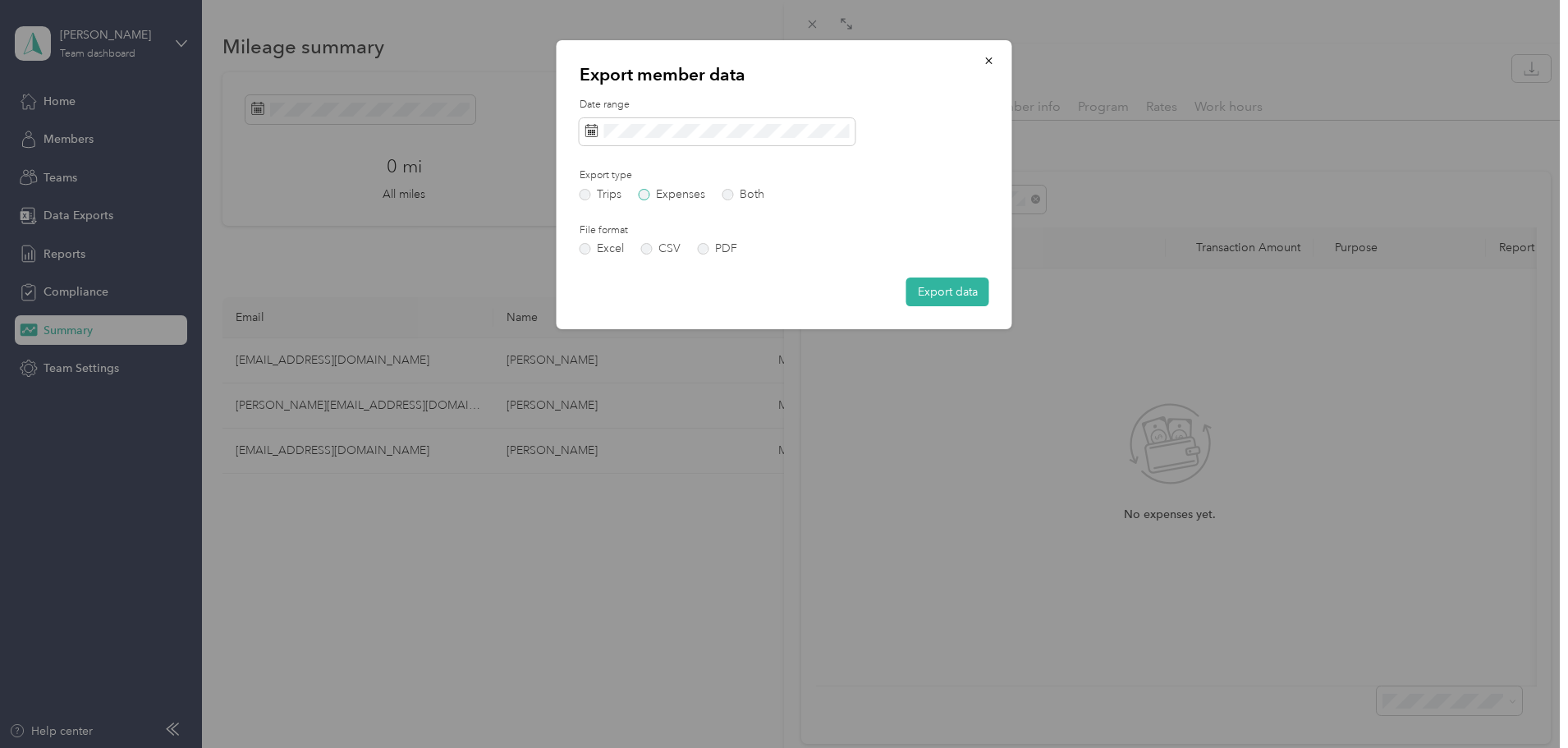
click at [644, 193] on label "Expenses" at bounding box center [672, 195] width 66 height 12
click at [705, 248] on label "PDF" at bounding box center [717, 248] width 39 height 12
click at [943, 292] on button "Export data" at bounding box center [948, 292] width 83 height 29
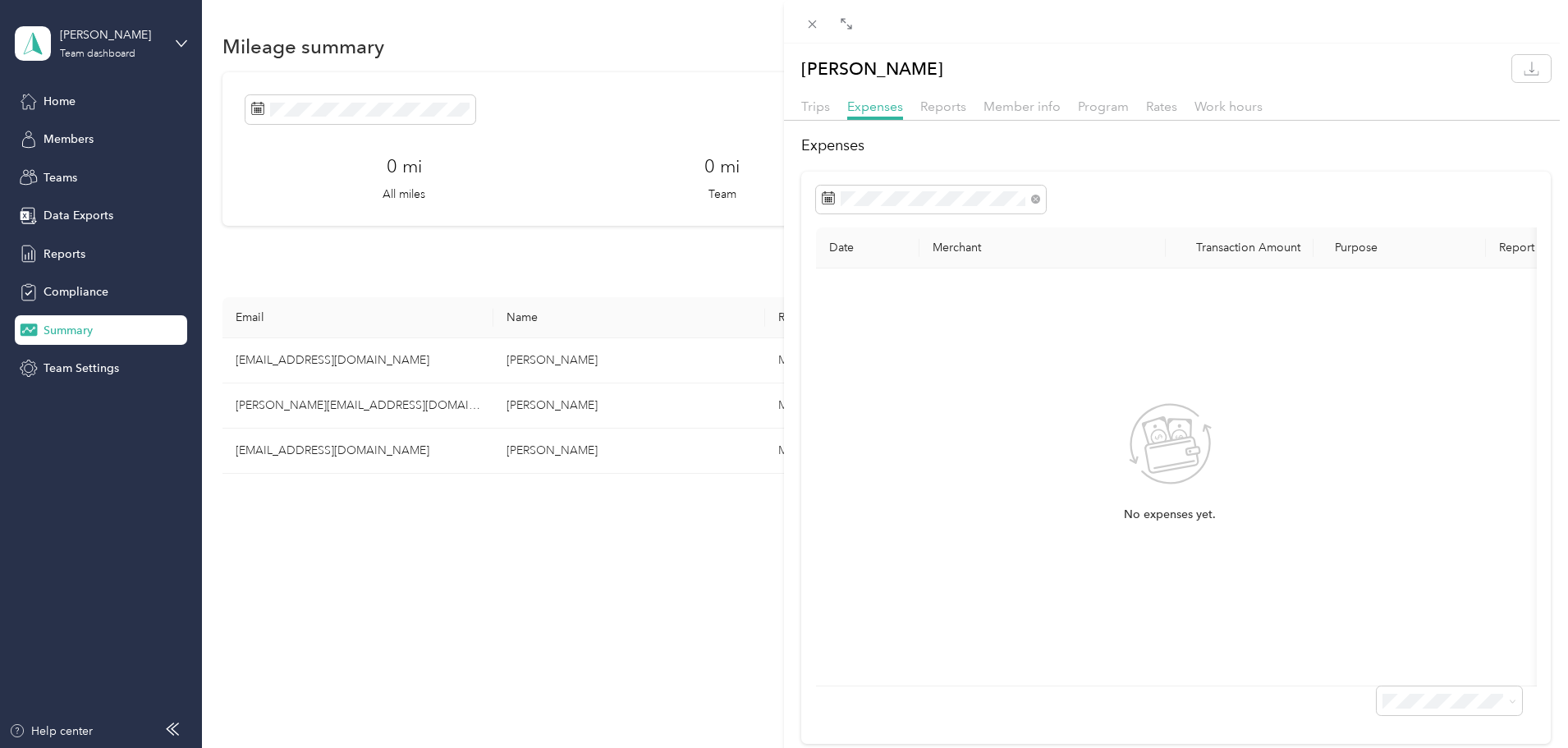
click at [1164, 35] on div at bounding box center [1176, 22] width 784 height 44
